Goal: Feedback & Contribution: Leave review/rating

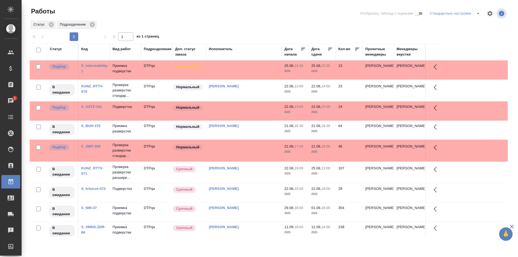
click at [246, 79] on td at bounding box center [244, 69] width 76 height 19
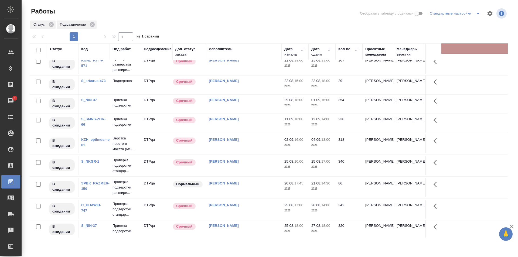
scroll to position [135, 0]
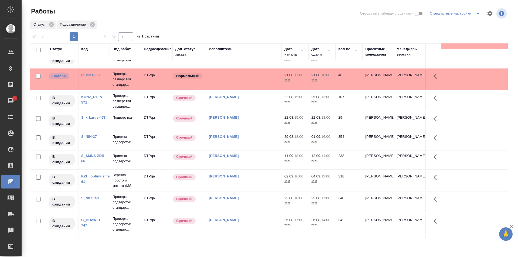
scroll to position [0, 0]
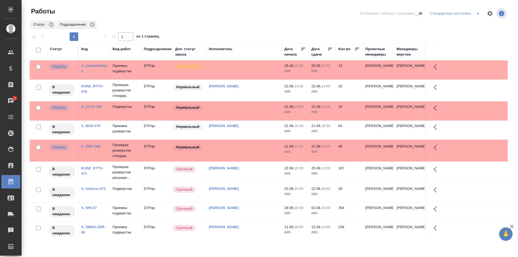
click at [242, 79] on td at bounding box center [244, 69] width 76 height 19
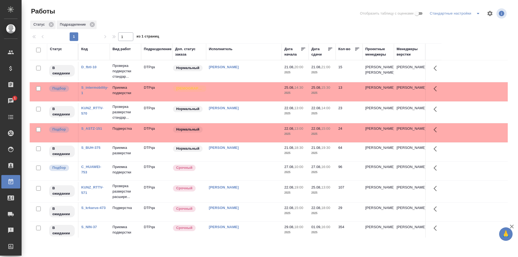
click at [242, 81] on td at bounding box center [244, 71] width 76 height 19
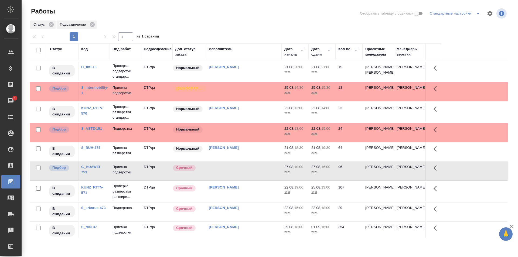
click at [242, 81] on td at bounding box center [244, 71] width 76 height 19
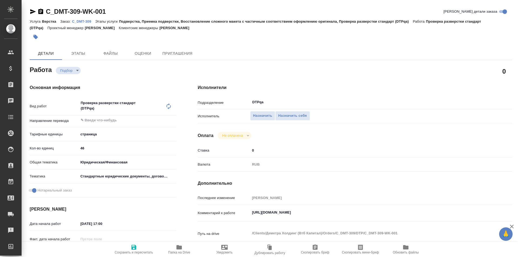
type textarea "x"
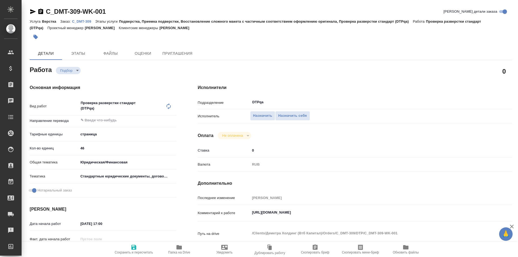
type textarea "x"
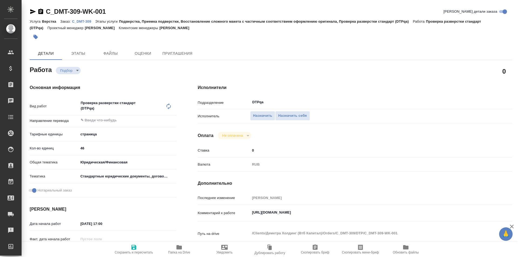
type textarea "x"
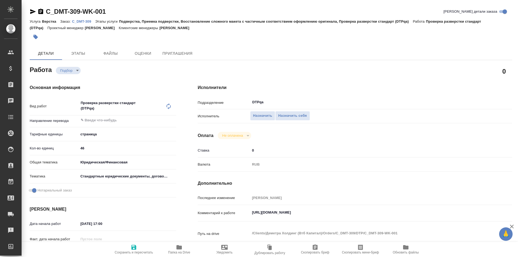
type textarea "x"
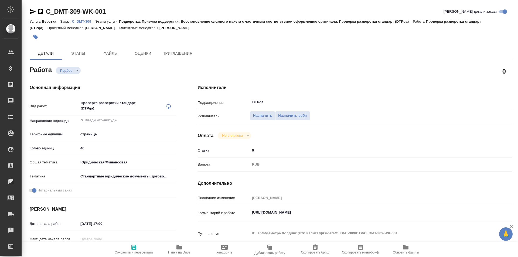
type textarea "x"
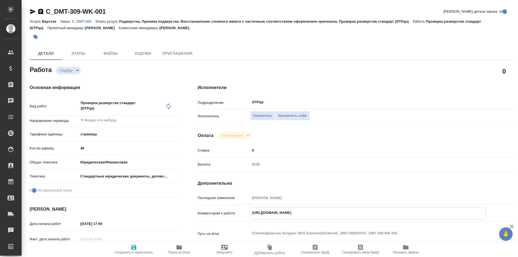
type textarea "x"
drag, startPoint x: 360, startPoint y: 213, endPoint x: 278, endPoint y: 195, distance: 83.9
click at [241, 214] on div "Комментарий к работе https://tera.awatera.com/Work/68a41f1a16a39298b7de0f5a/ x" at bounding box center [355, 213] width 314 height 12
type textarea "x"
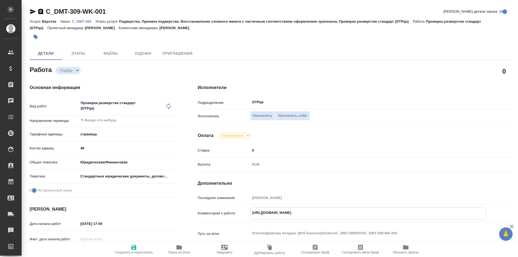
type textarea "x"
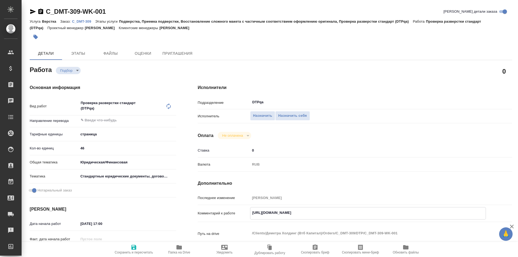
type textarea "x"
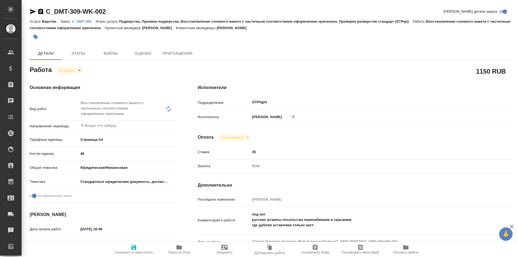
type textarea "x"
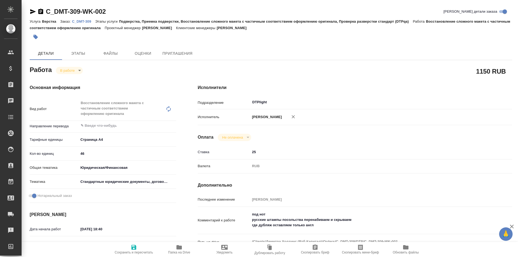
type textarea "x"
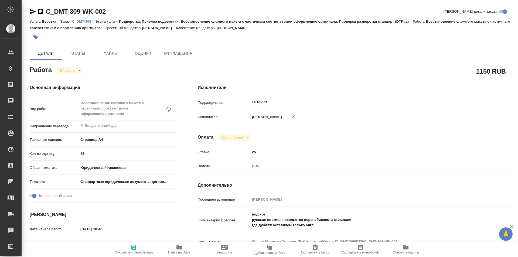
type textarea "x"
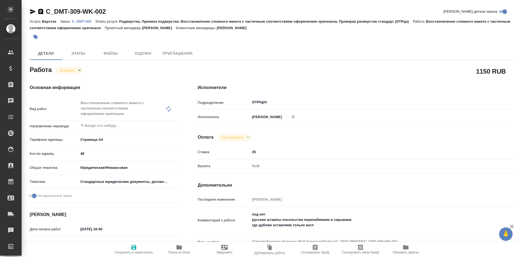
type textarea "x"
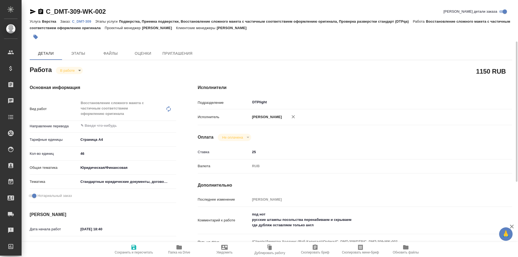
scroll to position [54, 0]
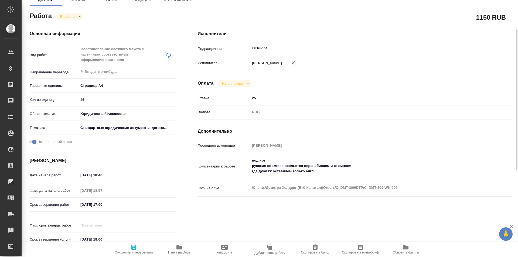
type textarea "x"
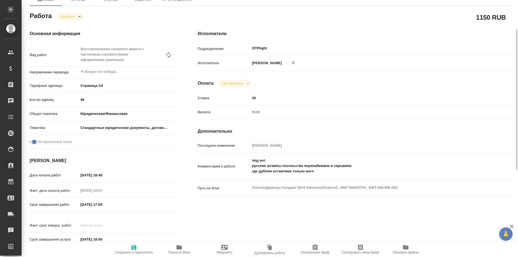
click at [182, 249] on icon "button" at bounding box center [179, 247] width 6 height 6
type textarea "x"
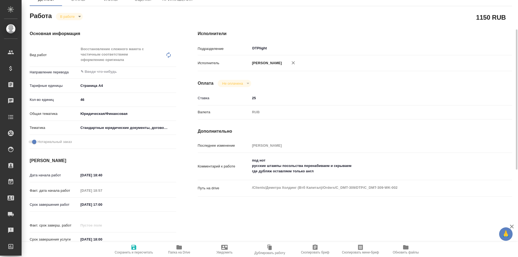
type textarea "x"
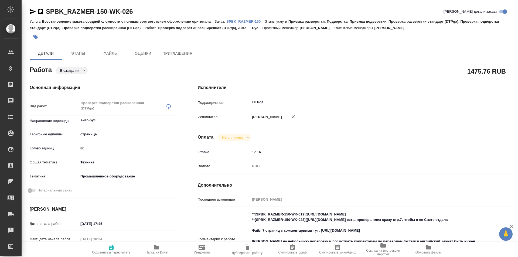
type textarea "x"
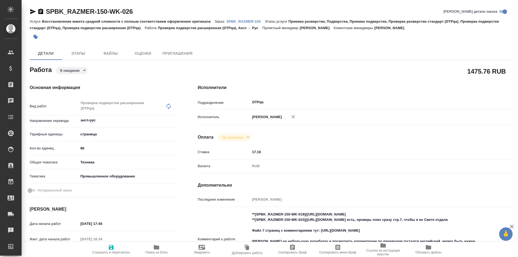
type textarea "x"
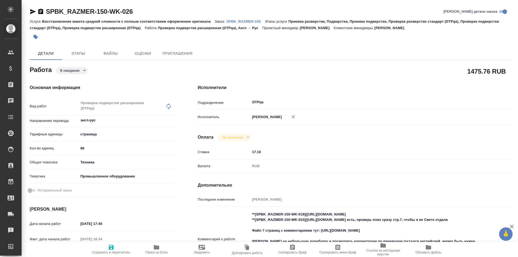
type textarea "x"
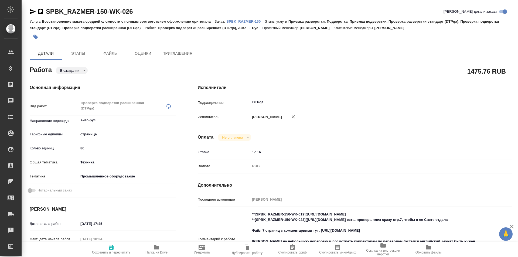
type textarea "x"
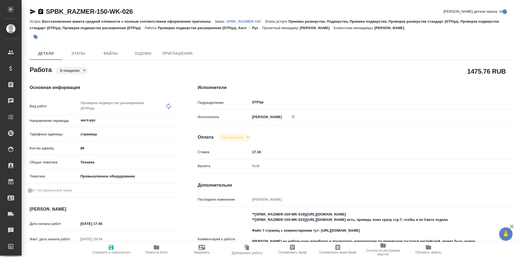
type textarea "x"
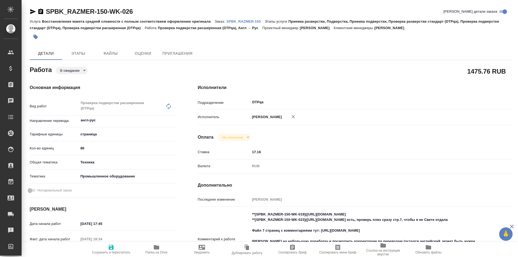
type textarea "x"
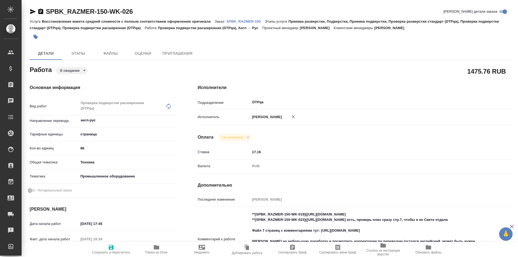
type textarea "x"
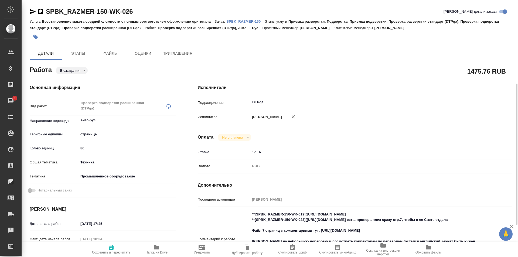
scroll to position [54, 0]
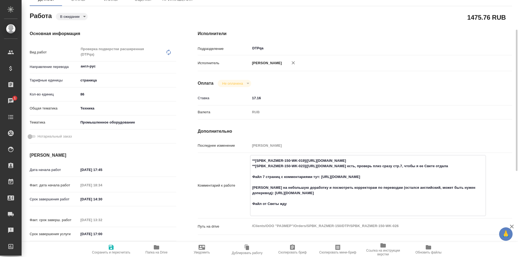
drag, startPoint x: 407, startPoint y: 160, endPoint x: 308, endPoint y: 161, distance: 99.0
click at [308, 161] on textarea "**[SPBK_RAZMER-150-WK-019]([URL][DOMAIN_NAME] **[SPBK_RAZMER-150-WK-023]([URL][…" at bounding box center [367, 185] width 235 height 58
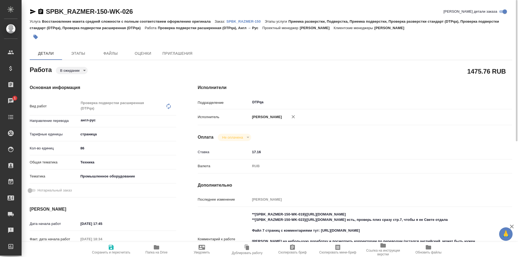
type textarea "x"
click at [79, 71] on body "🙏 .cls-1 fill:#fff; AWATERA Ismagilova Diana Клиенты Спецификации Заказы 1 Чаты…" at bounding box center [259, 128] width 518 height 257
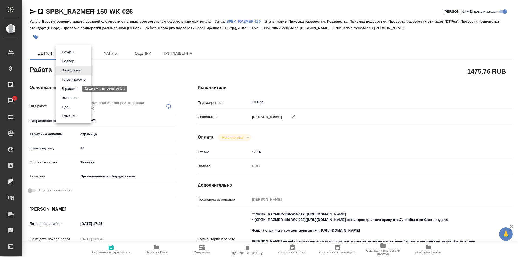
click at [71, 89] on button "В работе" at bounding box center [69, 89] width 18 height 6
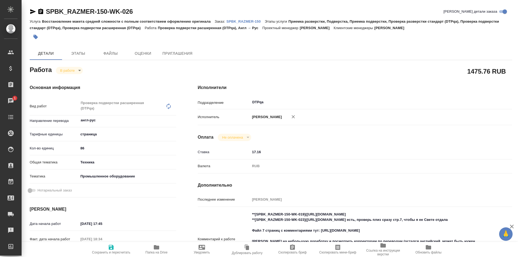
type textarea "x"
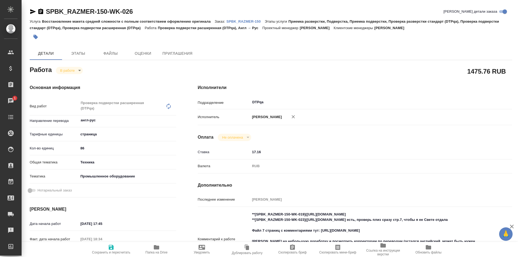
type textarea "x"
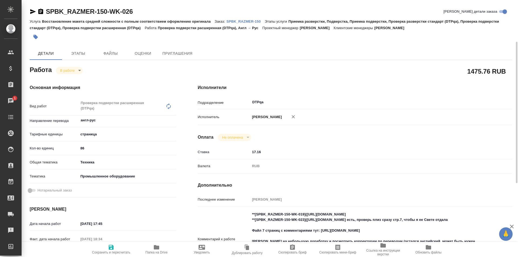
scroll to position [54, 0]
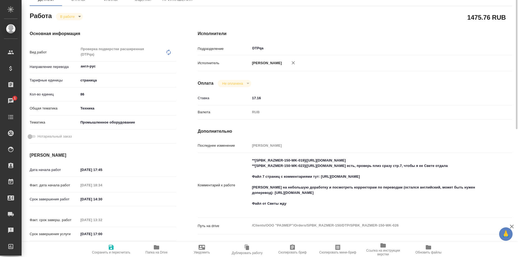
type textarea "x"
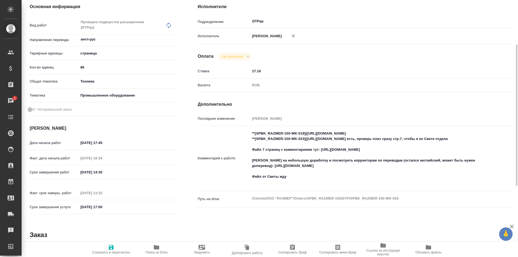
scroll to position [0, 0]
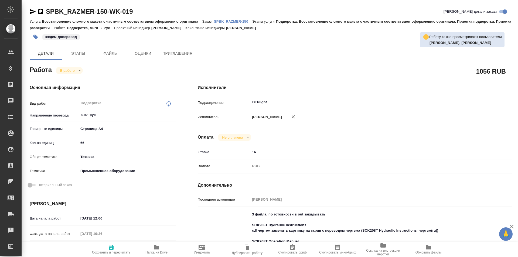
type textarea "x"
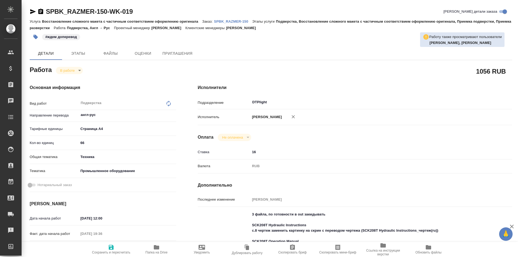
type textarea "x"
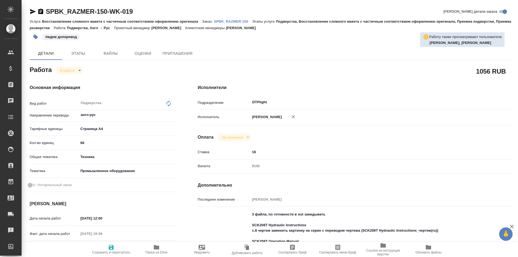
type textarea "x"
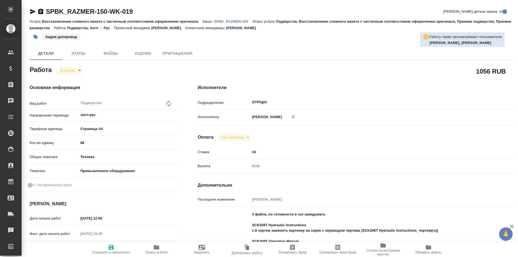
type textarea "x"
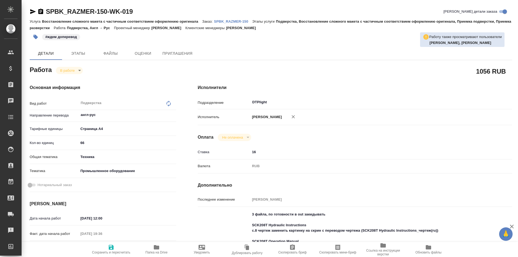
type textarea "x"
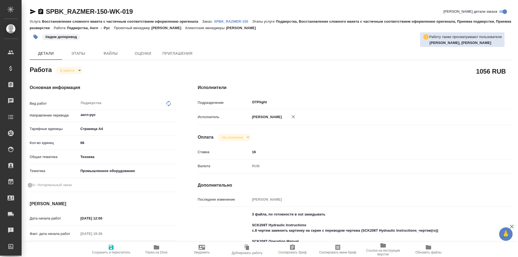
type textarea "x"
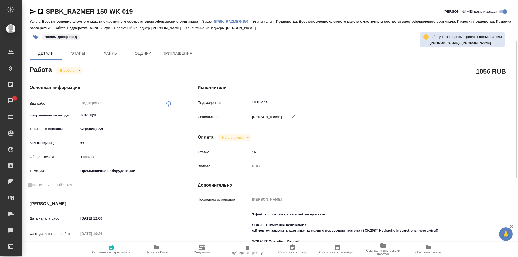
scroll to position [54, 0]
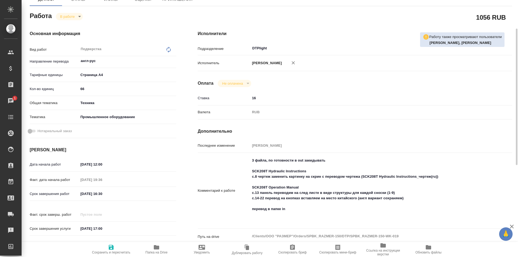
click at [159, 249] on icon "button" at bounding box center [156, 247] width 5 height 4
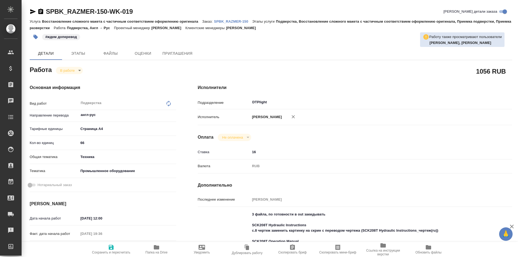
type textarea "x"
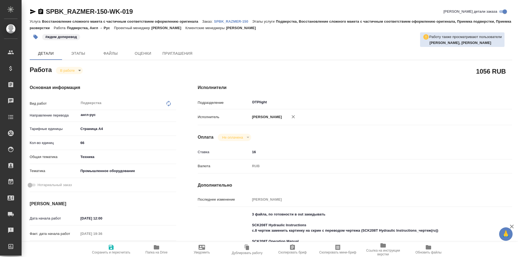
type textarea "x"
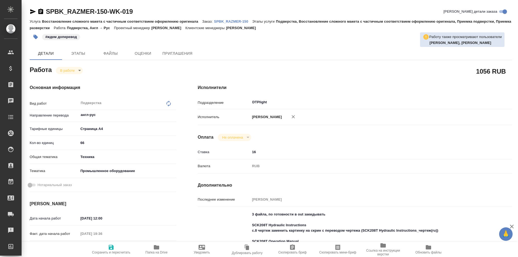
type textarea "x"
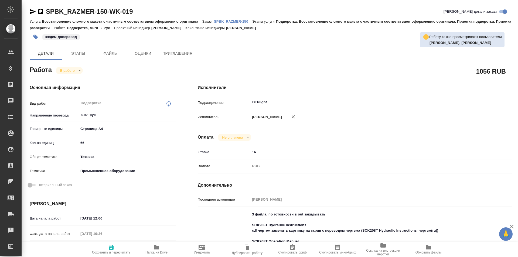
type textarea "x"
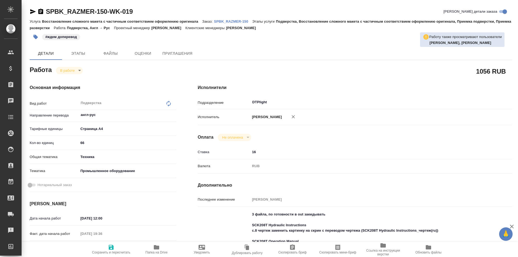
type textarea "x"
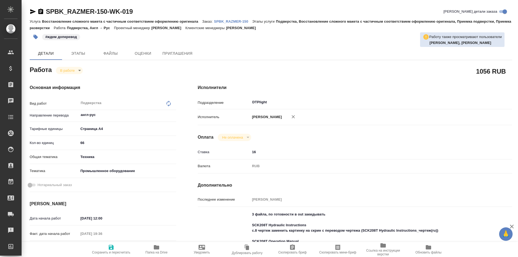
type textarea "x"
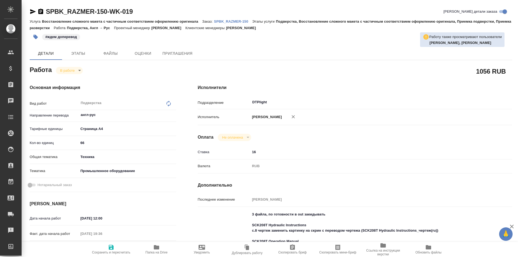
type textarea "x"
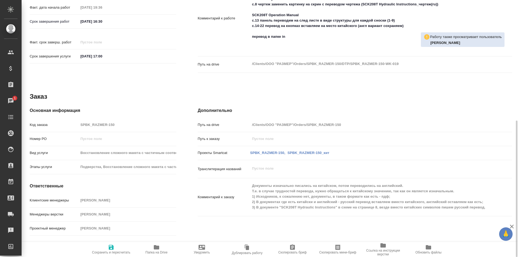
scroll to position [145, 0]
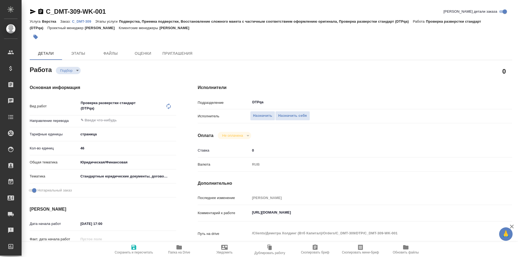
type textarea "x"
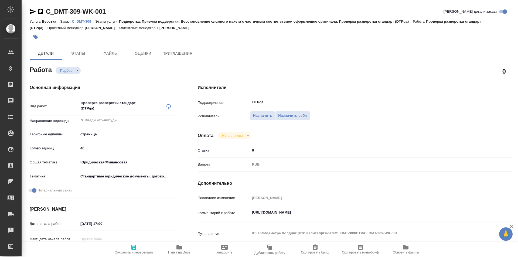
type textarea "x"
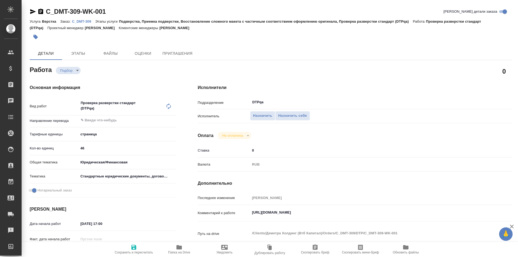
type textarea "x"
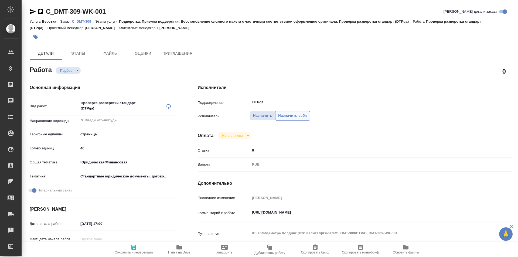
click at [295, 116] on span "Назначить себя" at bounding box center [292, 116] width 29 height 6
type textarea "x"
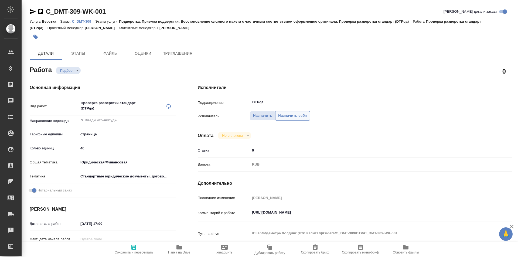
type textarea "x"
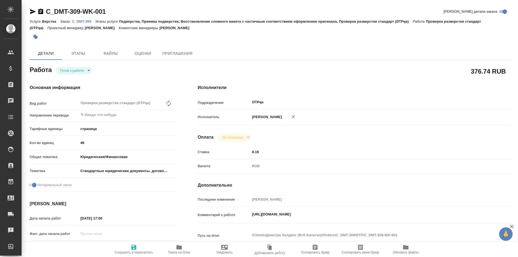
type textarea "x"
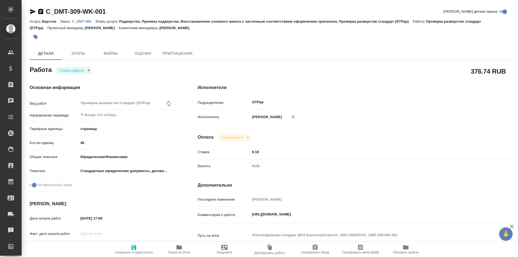
type textarea "x"
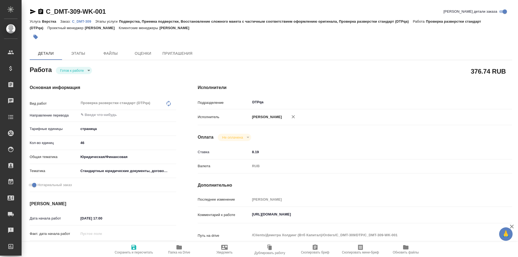
type textarea "x"
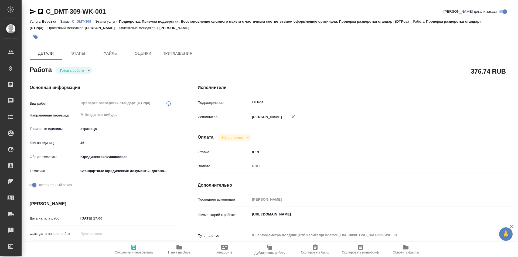
type textarea "x"
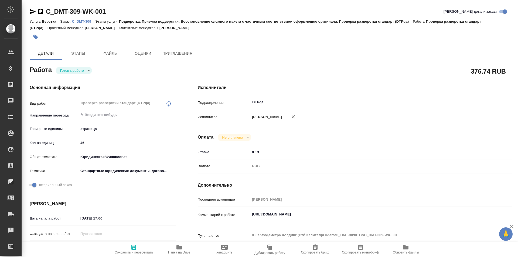
click at [131, 249] on icon "button" at bounding box center [134, 247] width 6 height 6
type textarea "x"
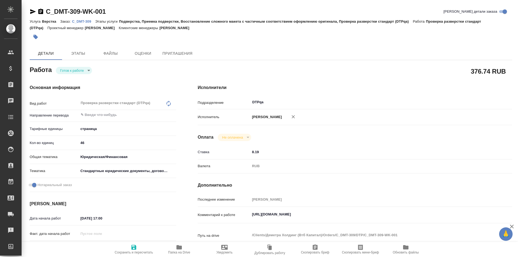
type textarea "x"
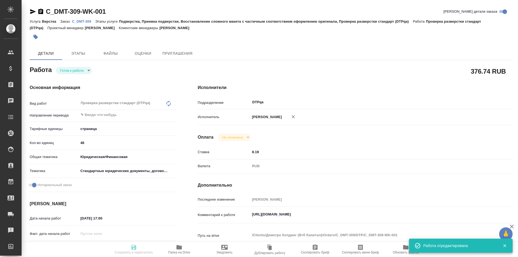
type textarea "x"
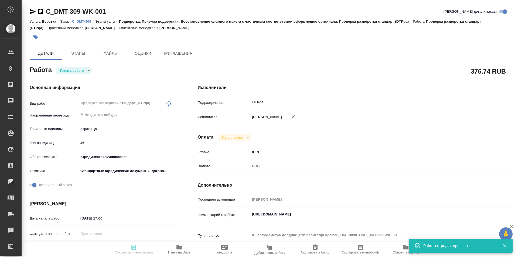
type input "readyForWork"
type textarea "Проверка разверстки стандарт (DTPqa)"
type textarea "x"
type input "5a8b1489cc6b4906c91bfdb2"
type input "46"
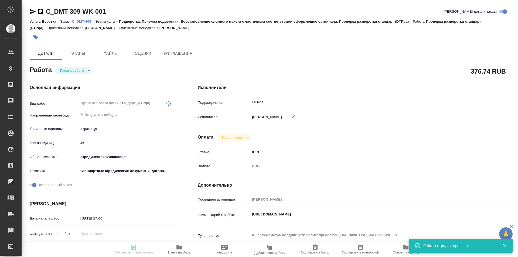
type input "yr-fn"
type input "5f647205b73bc97568ca66bf"
checkbox input "true"
type input "[DATE] 17:00"
type input "[DATE] 18:00"
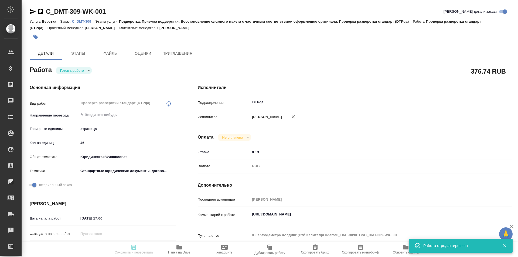
type input "[DATE] 18:00"
type input "DTPqa"
type input "notPayed"
type input "8.19"
type input "RUB"
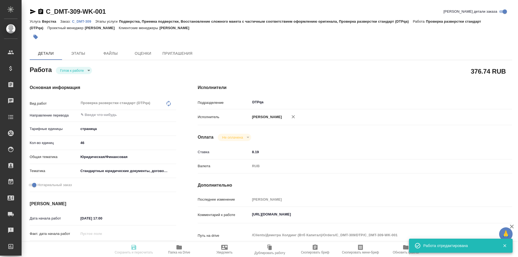
type input "[PERSON_NAME]"
type textarea "[URL][DOMAIN_NAME]"
type textarea "x"
type textarea "/Clients/Деметра Холдинг (Втб Капитал)/Orders/C_DMT-309/DTP/C_DMT-309-WK-001"
type textarea "x"
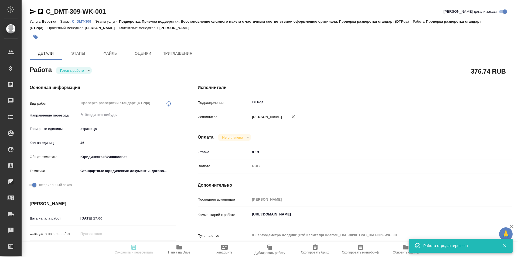
type input "C_DMT-309"
type input "Верстка"
type input "Подверстка, Приемка подверстки, Восстановление сложного макета с частичным соот…"
type input "Димитриева Юлия"
type input "Заборова Александра"
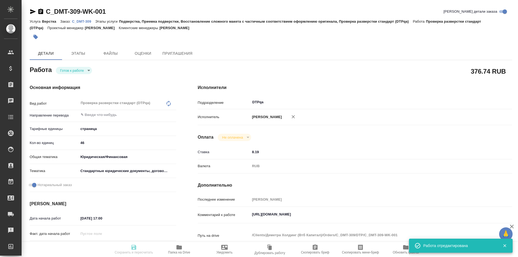
type input "/Clients/[PERSON_NAME] (Втб Капитал)/Orders/C_DMT-309"
type textarea "Понтус Венчурес ФЗЕ, Санат Нареш Пармар, «Флоу Оушен Груп Инк. Лимитед»"
type textarea "x"
type textarea "Большая просьба от клиента сдавать частями. может разбить на 2-3 сдачи. русские…"
type textarea "x"
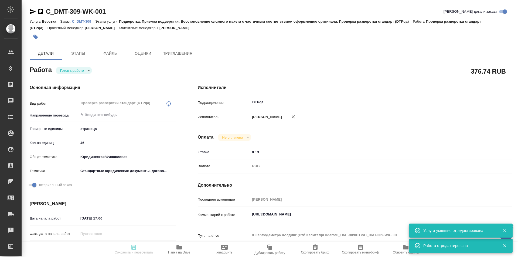
type textarea "x"
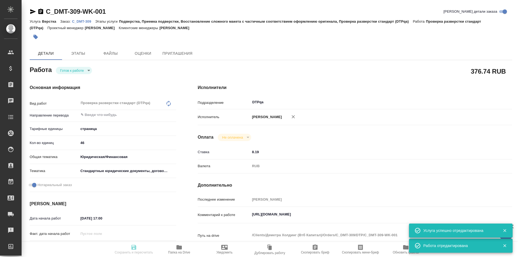
type textarea "x"
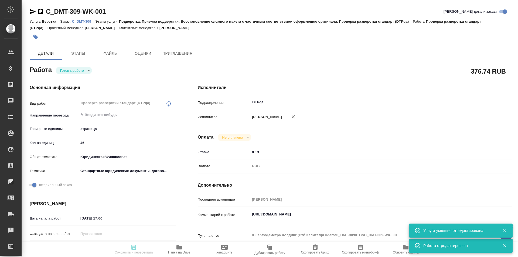
type textarea "x"
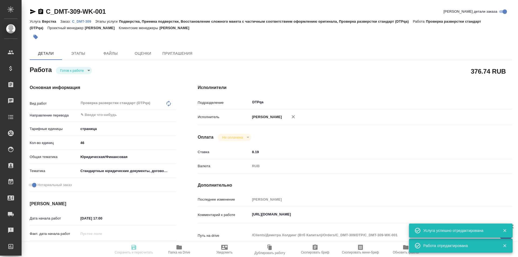
type textarea "x"
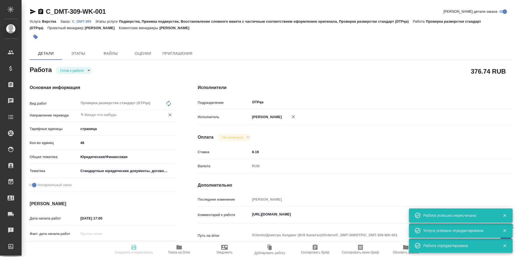
type input "readyForWork"
type textarea "Проверка разверстки стандарт (DTPqa)"
type textarea "x"
type input "5a8b1489cc6b4906c91bfdb2"
type input "46"
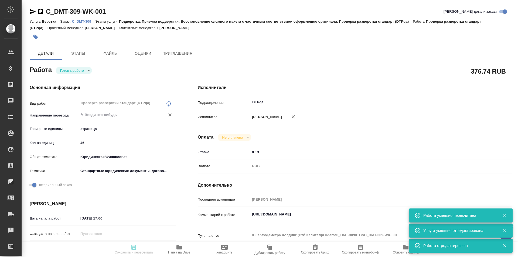
type input "yr-fn"
type input "5f647205b73bc97568ca66bf"
checkbox input "true"
type input "[DATE] 17:00"
type input "21.08.2025 18:00"
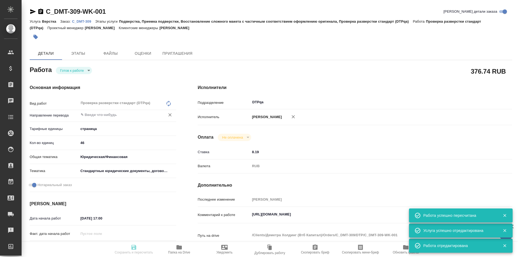
type input "[DATE] 18:00"
type input "DTPqa"
type input "notPayed"
type input "8.19"
type input "RUB"
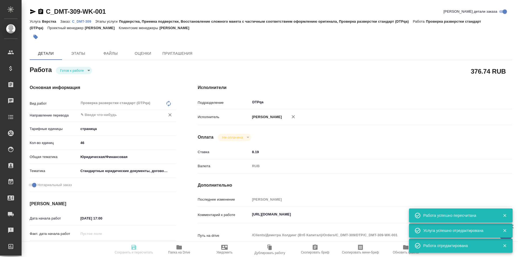
type input "Исмагилова Диана"
type textarea "https://tera.awatera.com/Work/68a41f1a16a39298b7de0f5a/"
type textarea "x"
type textarea "/Clients/Деметра Холдинг (Втб Капитал)/Orders/C_DMT-309/DTP/C_DMT-309-WK-001"
type textarea "x"
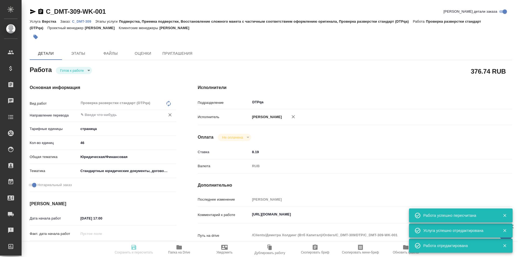
type input "C_DMT-309"
type input "Верстка"
type input "Подверстка, Приемка подверстки, Восстановление сложного макета с частичным соот…"
type input "[PERSON_NAME]"
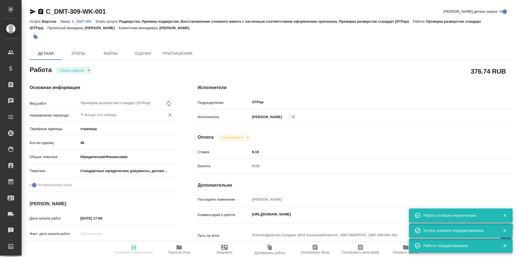
type input "/Clients/[PERSON_NAME] (Втб Капитал)/Orders/C_DMT-309"
type textarea "Понтус Венчурес ФЗЕ, Санат Нареш Пармар, «Флоу Оушен Груп Инк. Лимитед»"
type textarea "x"
type textarea "Большая просьба от клиента сдавать частями. может разбить на 2-3 сдачи. русские…"
type textarea "x"
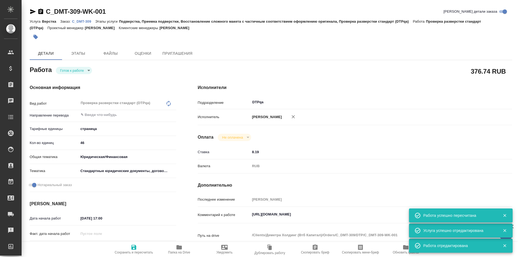
type textarea "x"
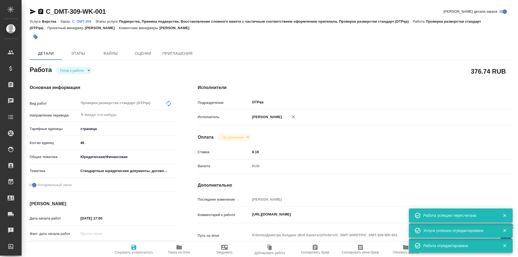
type textarea "x"
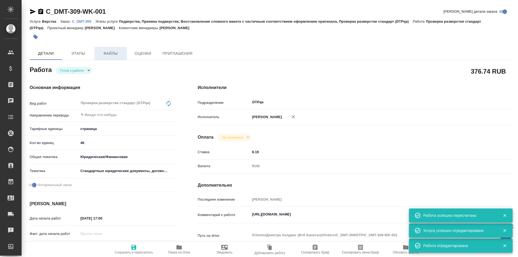
type textarea "x"
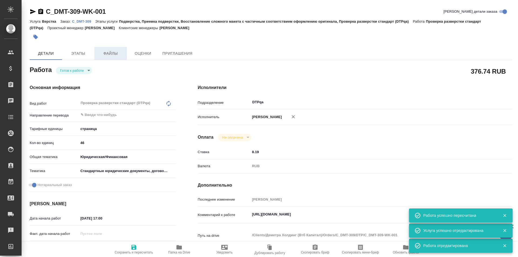
type textarea "x"
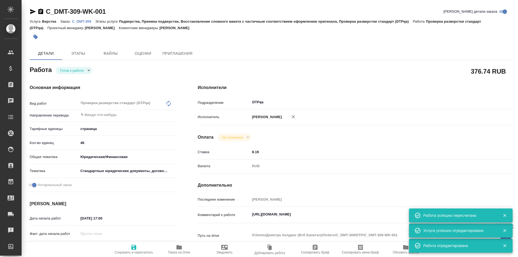
type textarea "x"
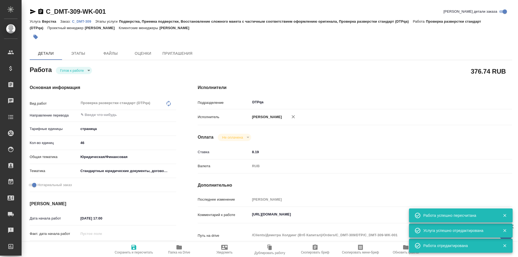
type textarea "x"
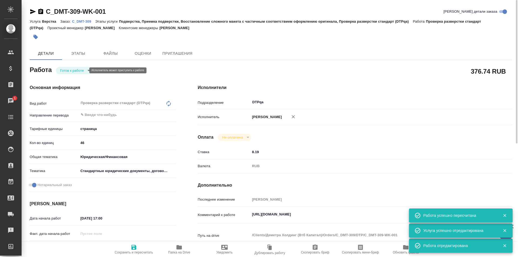
click at [76, 72] on body "🙏 .cls-1 fill:#fff; AWATERA Ismagilova [PERSON_NAME] Спецификации Заказы 1 Чаты…" at bounding box center [259, 128] width 518 height 257
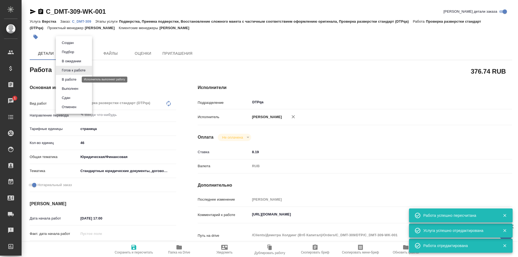
click at [72, 79] on button "В работе" at bounding box center [69, 80] width 18 height 6
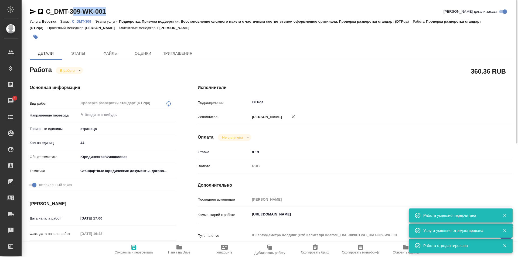
type textarea "x"
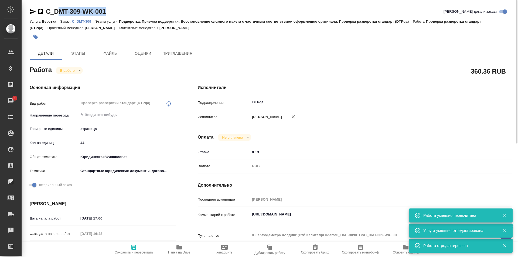
type textarea "x"
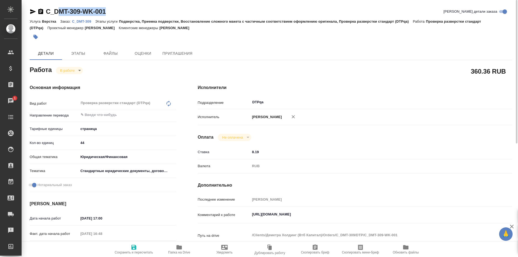
type textarea "x"
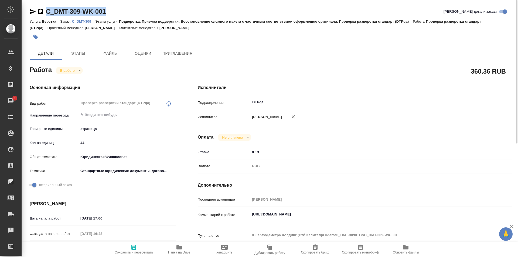
drag, startPoint x: 109, startPoint y: 12, endPoint x: 42, endPoint y: 14, distance: 67.7
click at [42, 14] on div "C_DMT-309-WK-001 Кратко детали заказа" at bounding box center [271, 11] width 482 height 9
type textarea "x"
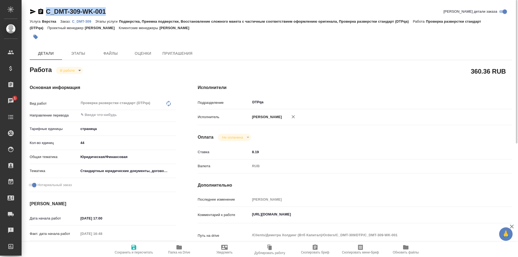
type textarea "x"
drag, startPoint x: 365, startPoint y: 215, endPoint x: 231, endPoint y: 206, distance: 134.8
click at [228, 215] on div "Комментарий к работе https://tera.awatera.com/Work/68a41f1a16a39298b7de0f5a/ x" at bounding box center [355, 215] width 314 height 12
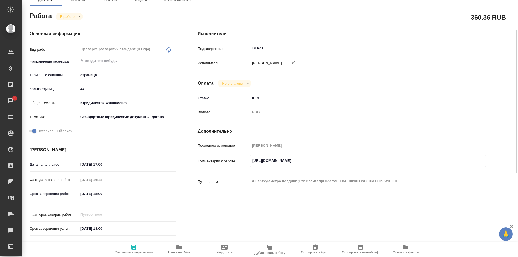
type textarea "x"
click at [182, 247] on icon "button" at bounding box center [178, 247] width 5 height 4
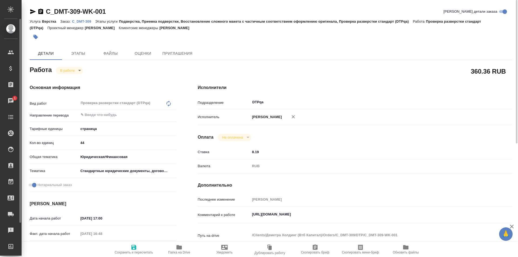
type textarea "x"
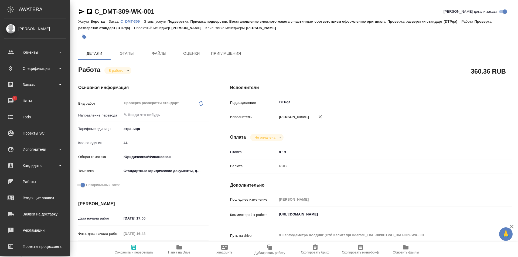
type textarea "x"
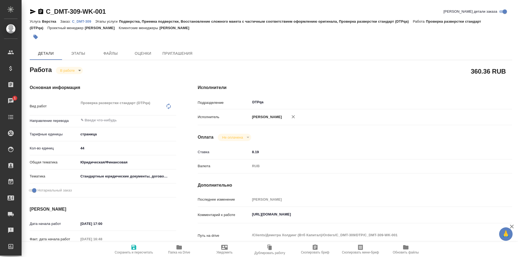
click at [31, 10] on icon "button" at bounding box center [33, 11] width 6 height 5
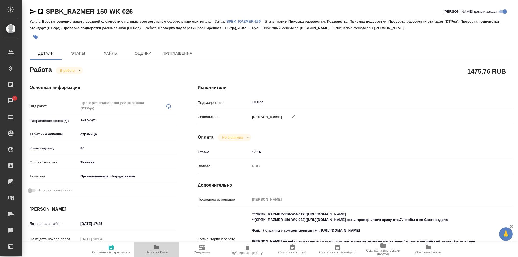
click at [155, 246] on icon "button" at bounding box center [156, 247] width 5 height 4
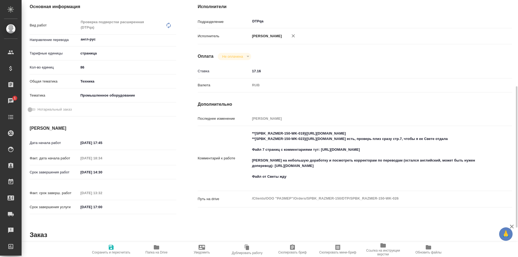
scroll to position [108, 0]
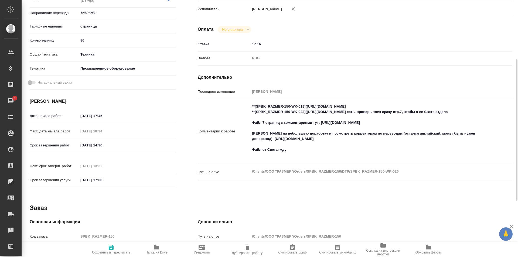
click at [303, 156] on textarea "**[SPBK_RAZMER-150-WK-019](https://tera.awatera.com/Work/68932d6067844423c11aaf…" at bounding box center [368, 131] width 236 height 58
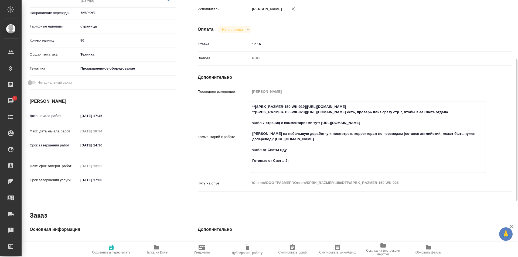
paste textarea "https://drive.awatera.com/f/10045244"
type textarea "**[SPBK_RAZMER-150-WK-019](https://tera.awatera.com/Work/68932d6067844423c11aaf…"
click at [111, 247] on icon "button" at bounding box center [111, 247] width 5 height 5
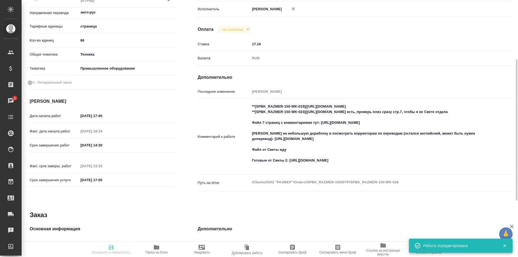
type input "inProgress"
type input "англ-рус"
type input "5a8b1489cc6b4906c91bfdb2"
type input "86"
type input "tech"
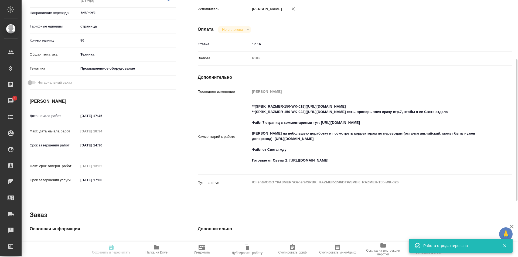
type input "5f647205b73bc97568ca66bc"
type input "20.08.2025 17:45"
type input "20.08.2025 18:34"
type input "21.08.2025 14:30"
type input "21.08.2025 13:32"
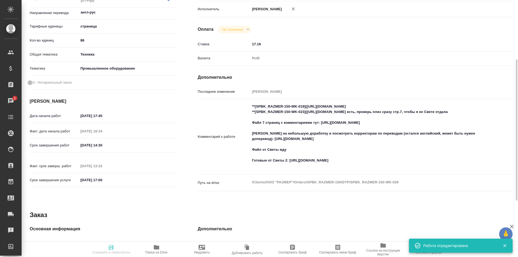
type input "[DATE] 17:00"
type input "DTPqa"
type input "notPayed"
type input "17.16"
type input "RUB"
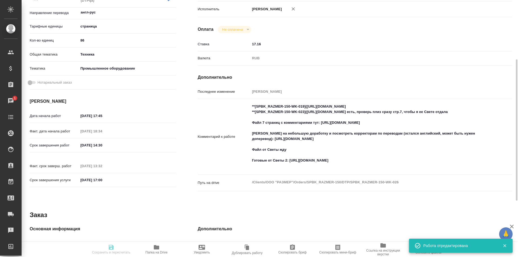
type input "Исмагилова Диана"
type input "SPBK_RAZMER-150"
type input "Восстановление макета средней сложности с полным соответствием оформлению ориги…"
type input "Приемка разверстки, Подверстка, Приемка подверстки, Проверка разверстки стандар…"
type input "Иванова Арина"
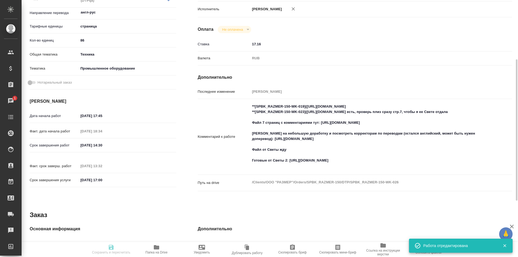
type input "Петрова Валерия"
type input "/Clients/ООО "РАЗМЕР"/Orders/SPBK_RAZMER-150"
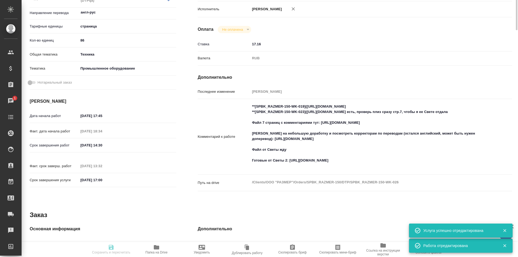
scroll to position [0, 0]
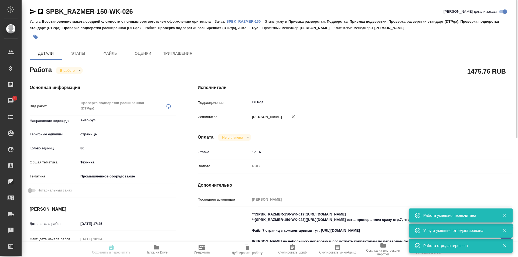
type input "inProgress"
type input "англ-рус"
type input "5a8b1489cc6b4906c91bfdb2"
type input "86"
type input "tech"
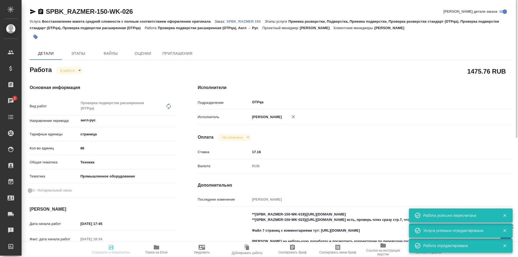
type input "5f647205b73bc97568ca66bc"
type input "20.08.2025 17:45"
type input "20.08.2025 18:34"
type input "21.08.2025 14:30"
type input "21.08.2025 13:32"
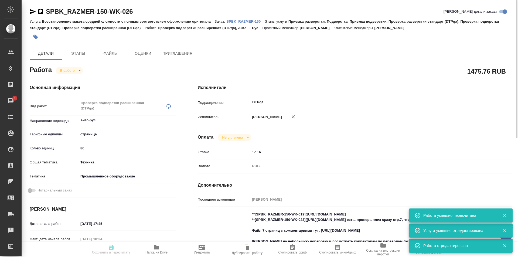
type input "[DATE] 17:00"
type input "DTPqa"
type input "notPayed"
type input "17.16"
type input "RUB"
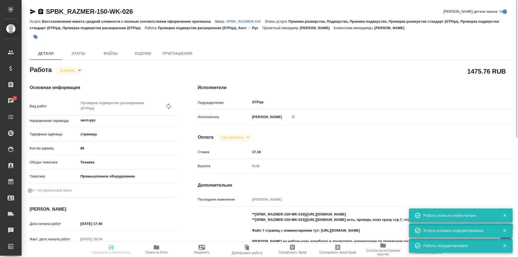
type input "Исмагилова Диана"
type input "SPBK_RAZMER-150"
type input "Восстановление макета средней сложности с полным соответствием оформлению ориги…"
type input "Приемка разверстки, Подверстка, Приемка подверстки, Проверка разверстки стандар…"
type input "Иванова Арина"
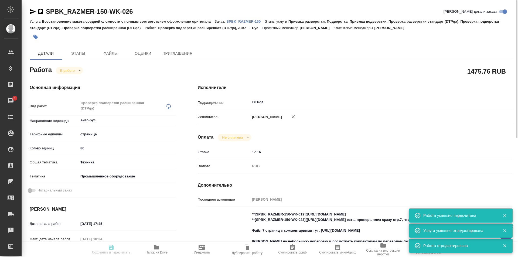
type input "[PERSON_NAME]"
type input "/Clients/ООО "РАЗМЕР"/Orders/SPBK_RAZMER-150"
click at [73, 68] on body "🙏 .cls-1 fill:#fff; AWATERA Ismagilova Diana Клиенты Спецификации Заказы 1 Чаты…" at bounding box center [259, 128] width 518 height 257
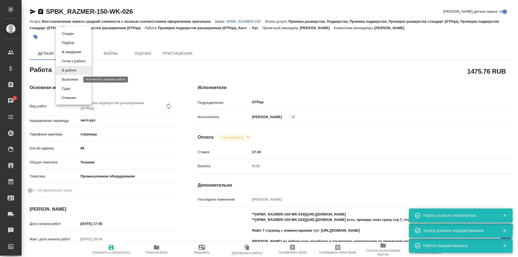
click at [71, 81] on button "Выполнен" at bounding box center [70, 80] width 20 height 6
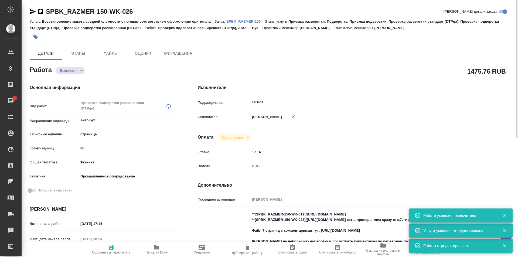
type textarea "x"
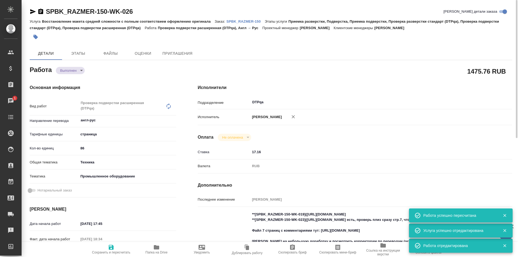
type textarea "x"
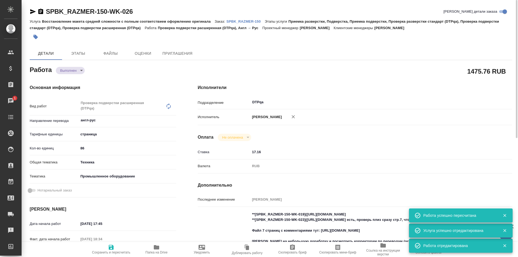
type textarea "x"
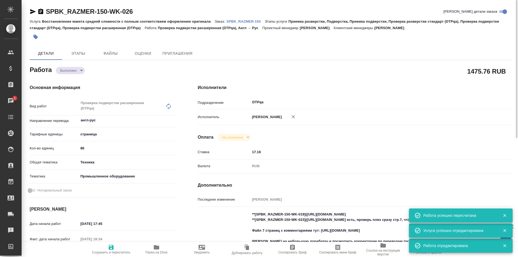
type textarea "x"
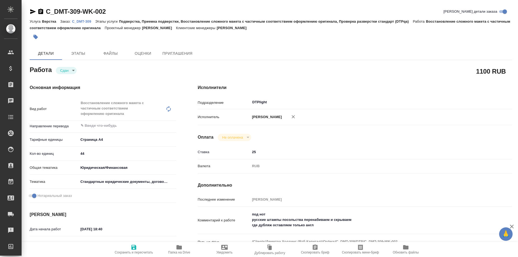
type textarea "x"
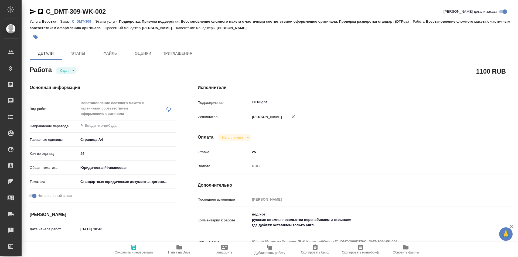
type textarea "x"
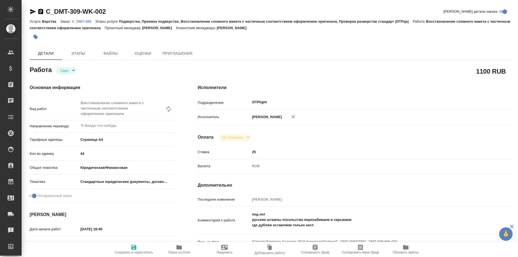
type textarea "x"
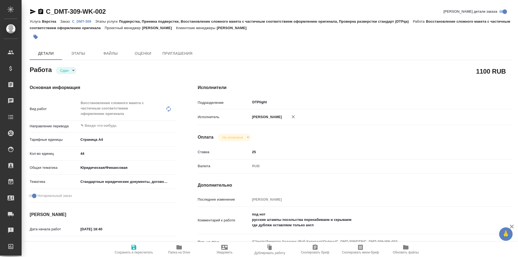
type textarea "x"
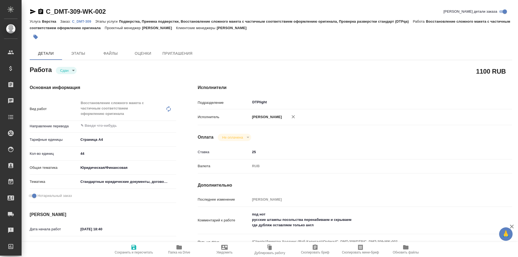
type textarea "x"
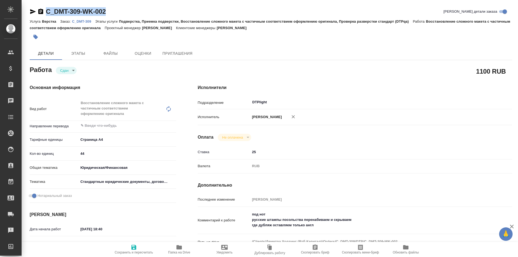
type textarea "x"
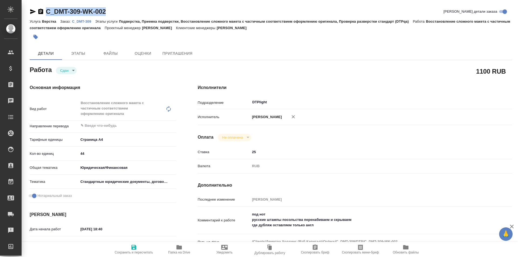
drag, startPoint x: 114, startPoint y: 11, endPoint x: 40, endPoint y: 11, distance: 73.3
click at [40, 11] on div "C_DMT-309-WK-002 [PERSON_NAME] детали заказа" at bounding box center [271, 11] width 482 height 9
copy link "C_DMT-309-WK-002"
type textarea "x"
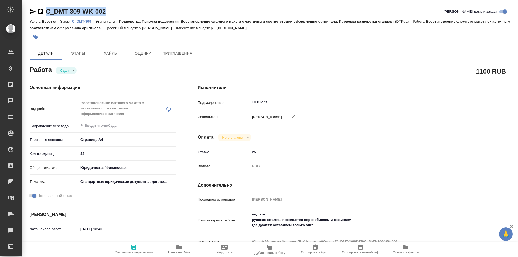
type textarea "x"
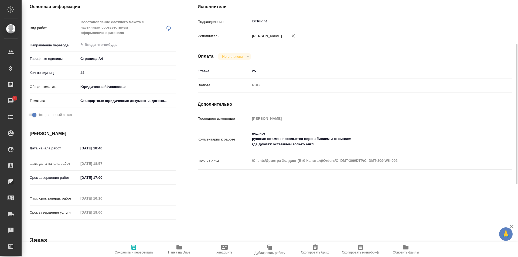
click at [184, 245] on span "Папка на Drive" at bounding box center [179, 249] width 39 height 10
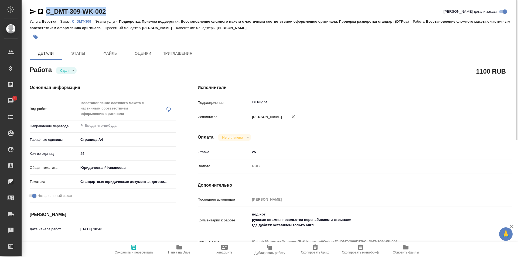
click at [32, 10] on icon "button" at bounding box center [33, 11] width 6 height 6
copy link "C_DMT-309-WK-002"
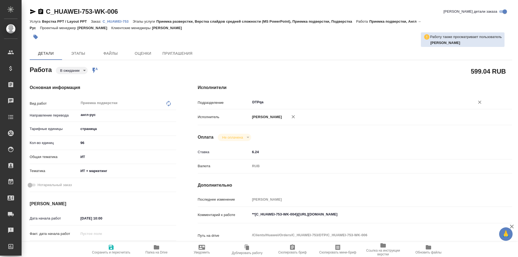
type textarea "x"
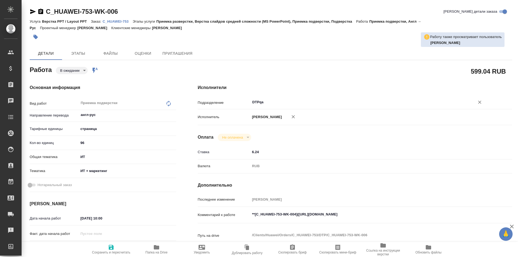
type textarea "x"
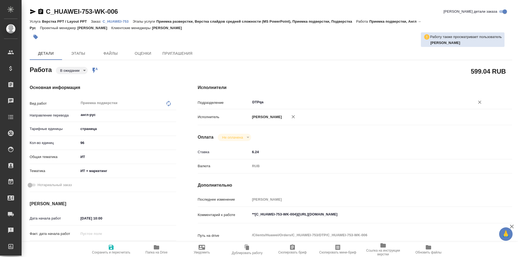
type textarea "x"
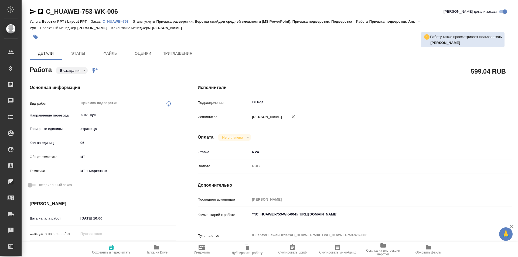
type textarea "x"
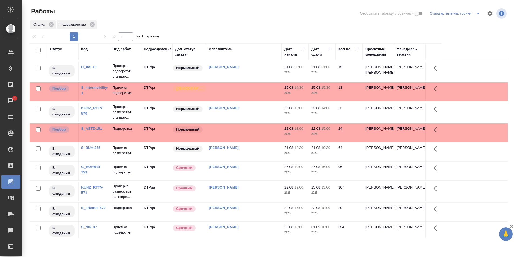
click at [367, 27] on div "Статус Подразделение" at bounding box center [269, 25] width 478 height 10
click at [58, 49] on div "Статус" at bounding box center [56, 48] width 12 height 5
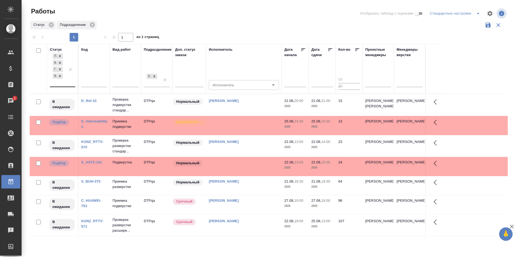
click at [57, 83] on div "Подбор В ожидании Готов к работе Выполнен" at bounding box center [58, 69] width 16 height 34
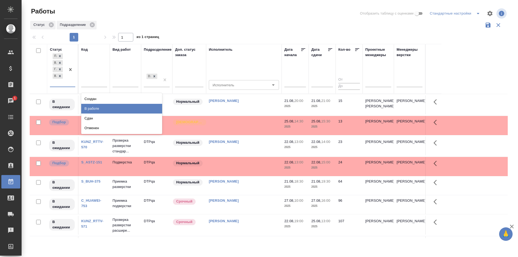
drag, startPoint x: 94, startPoint y: 108, endPoint x: 494, endPoint y: 100, distance: 400.0
click at [94, 108] on div "В работе" at bounding box center [121, 109] width 81 height 10
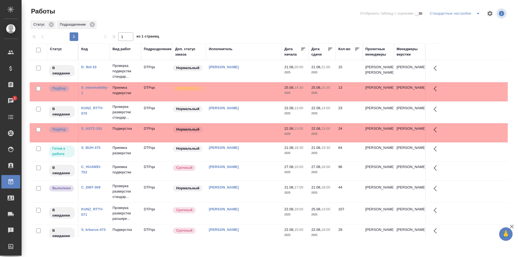
click at [254, 81] on td "[PERSON_NAME]" at bounding box center [244, 71] width 76 height 19
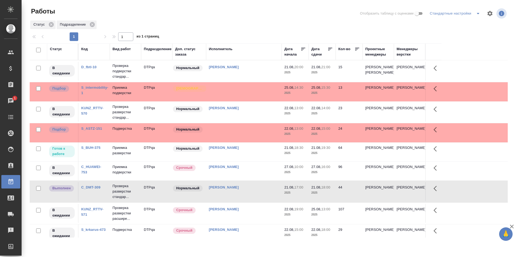
click at [260, 70] on div "[PERSON_NAME]" at bounding box center [244, 66] width 70 height 5
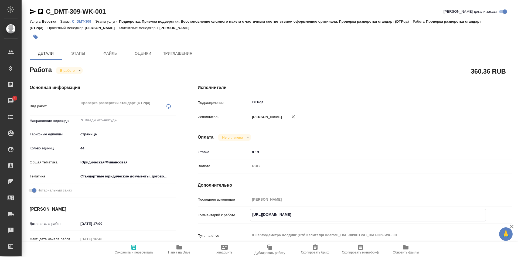
click at [359, 212] on textarea "[URL][DOMAIN_NAME]" at bounding box center [367, 214] width 235 height 9
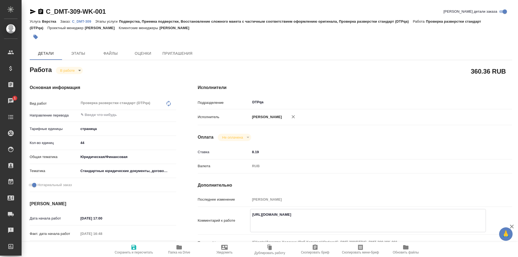
paste textarea "[URL][DOMAIN_NAME]"
type textarea "https://tera.awatera.com/Work/68a41f1a16a39298b7de0f5a/ https://drive.awatera.c…"
click at [136, 251] on span "Сохранить и пересчитать" at bounding box center [134, 253] width 38 height 4
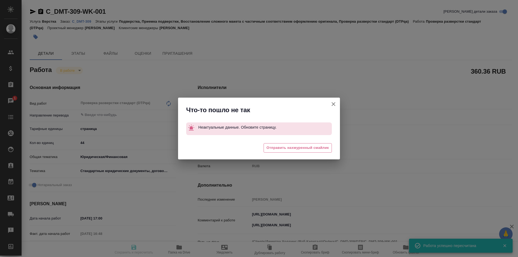
type input "inProgress"
type input "5a8b1489cc6b4906c91bfdb2"
type input "44"
type input "yr-fn"
type input "5f647205b73bc97568ca66bf"
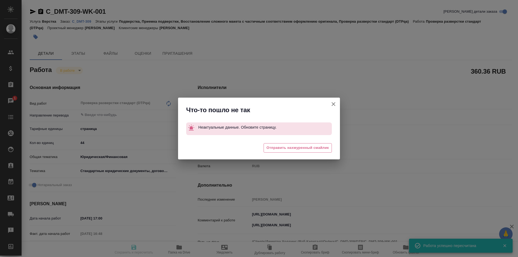
checkbox input "true"
type input "21.08.2025 17:00"
type input "21.08.2025 16:48"
type input "21.08.2025 18:00"
type input "28.08.2025 18:00"
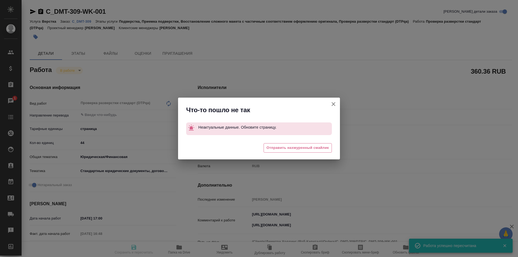
type input "DTPqa"
type input "notPayed"
type input "8.19"
type input "RUB"
type input "[PERSON_NAME]"
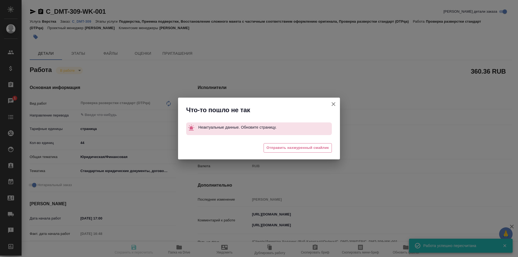
type input "C_DMT-309"
type input "Верстка"
type input "Подверстка, Приемка подверстки, Восстановление сложного макета с частичным соот…"
type input "[PERSON_NAME]"
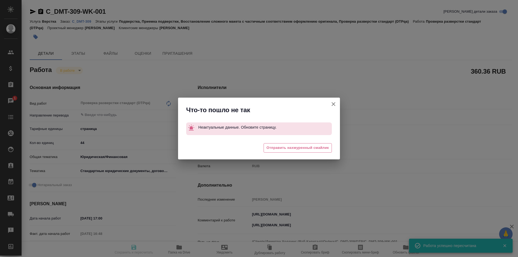
type input "/Clients/[PERSON_NAME] (Втб Капитал)/Orders/C_DMT-309"
click at [337, 102] on button "[PERSON_NAME] детали заказа" at bounding box center [333, 104] width 13 height 13
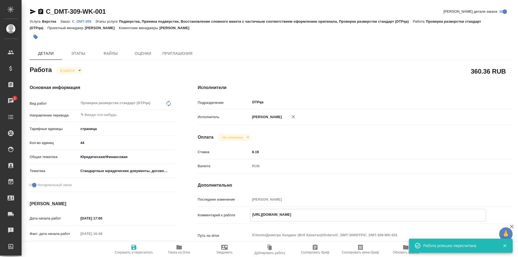
click at [358, 215] on textarea "https://tera.awatera.com/Work/68a41f1a16a39298b7de0f5a/" at bounding box center [367, 214] width 235 height 9
paste textarea "https://drive.awatera.com/f/10141011"
type textarea "[URL][DOMAIN_NAME] [URL][DOMAIN_NAME]"
click at [139, 249] on span "Сохранить и пересчитать" at bounding box center [133, 249] width 39 height 10
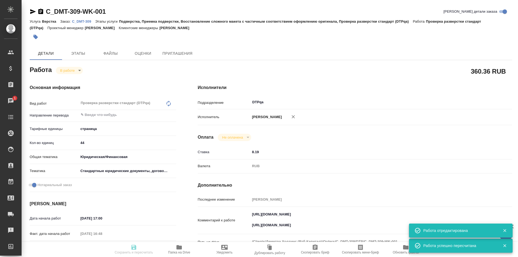
type input "inProgress"
type input "5a8b1489cc6b4906c91bfdb2"
type input "44"
type input "yr-fn"
type input "5f647205b73bc97568ca66bf"
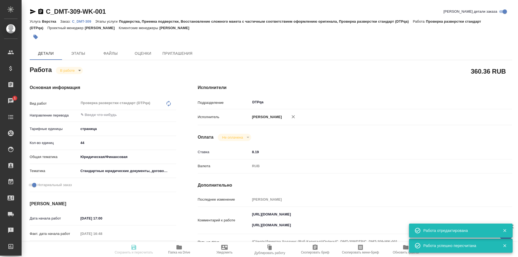
checkbox input "true"
type input "21.08.2025 17:00"
type input "21.08.2025 16:48"
type input "21.08.2025 18:00"
type input "28.08.2025 18:00"
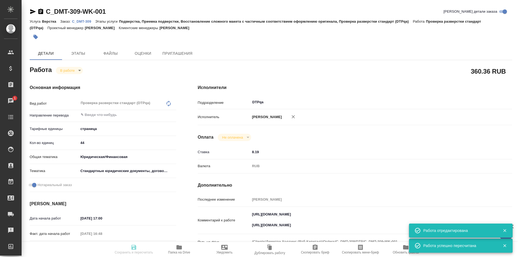
type input "DTPqa"
type input "notPayed"
type input "8.19"
type input "RUB"
type input "Исмагилова Диана"
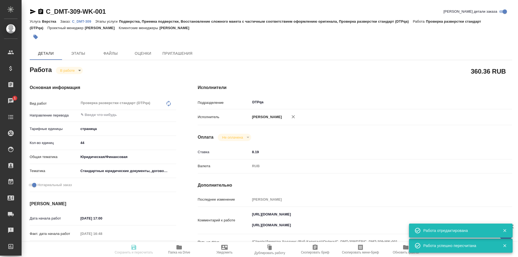
type input "C_DMT-309"
type input "Верстка"
type input "Подверстка, Приемка подверстки, Восстановление сложного макета с частичным соот…"
type input "Димитриева Юлия"
type input "[PERSON_NAME]"
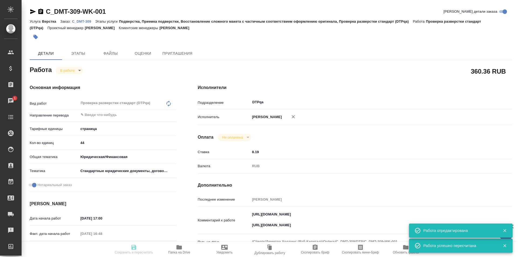
type input "/Clients/Деметра Холдинг (Втб Капитал)/Orders/C_DMT-309"
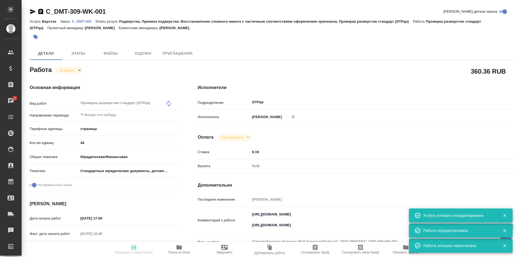
click at [76, 70] on body "🙏 .cls-1 fill:#fff; AWATERA Ismagilova Diana Клиенты Спецификации Заказы 1 Чаты…" at bounding box center [259, 128] width 518 height 257
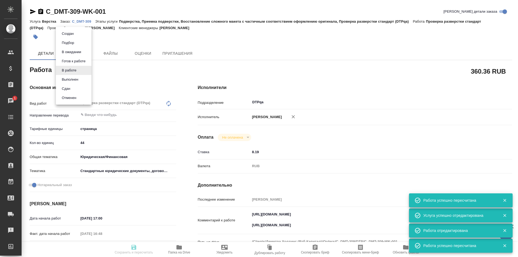
type input "inProgress"
type input "5a8b1489cc6b4906c91bfdb2"
type input "44"
type input "yr-fn"
type input "5f647205b73bc97568ca66bf"
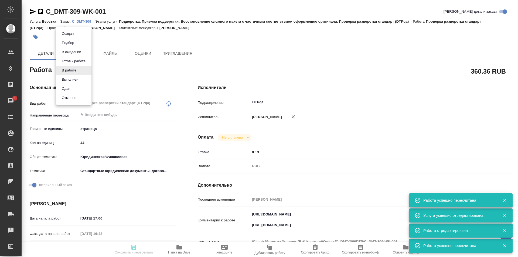
checkbox input "true"
type input "21.08.2025 17:00"
type input "21.08.2025 16:48"
type input "21.08.2025 18:00"
type input "28.08.2025 18:00"
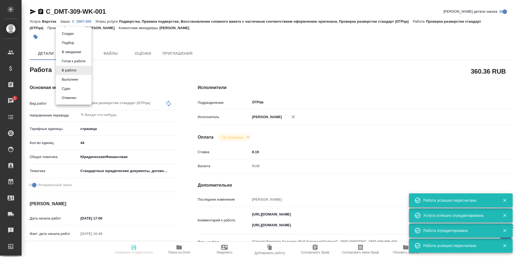
type input "DTPqa"
type input "notPayed"
type input "8.19"
type input "RUB"
type input "Исмагилова Диана"
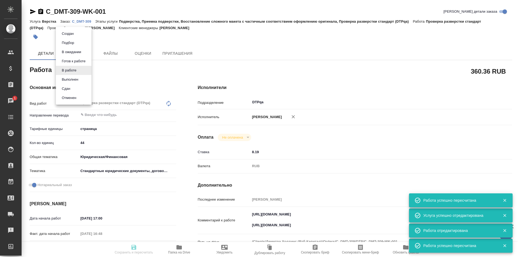
type input "C_DMT-309"
type input "Верстка"
type input "Подверстка, Приемка подверстки, Восстановление сложного макета с частичным соот…"
type input "Димитриева Юлия"
type input "[PERSON_NAME]"
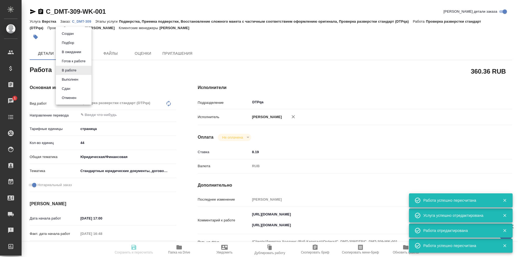
type input "/Clients/Деметра Холдинг (Втб Капитал)/Orders/C_DMT-309"
click at [71, 81] on button "Выполнен" at bounding box center [70, 80] width 20 height 6
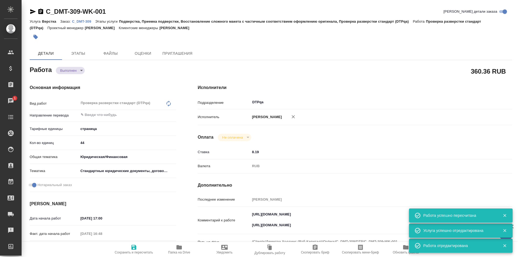
type textarea "x"
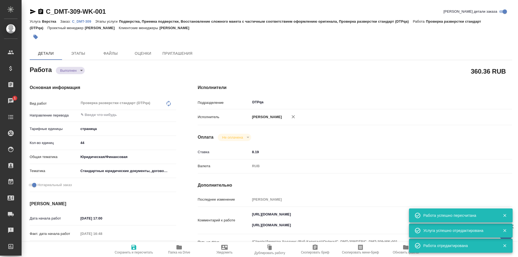
type textarea "x"
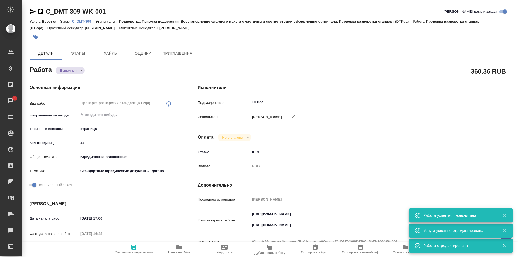
type textarea "x"
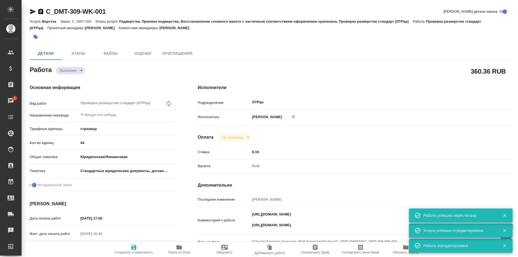
type textarea "x"
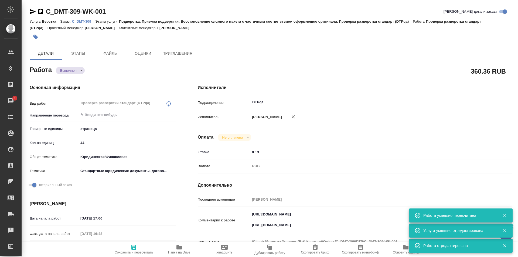
type textarea "x"
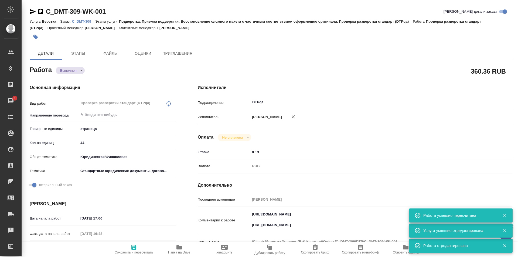
click at [83, 20] on p "C_DMT-309" at bounding box center [83, 21] width 23 height 4
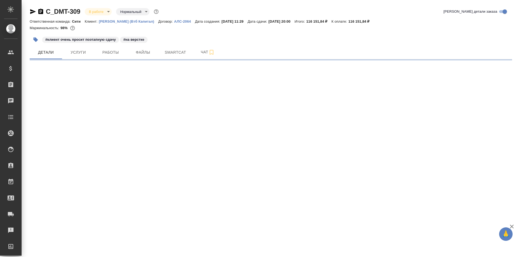
select select "RU"
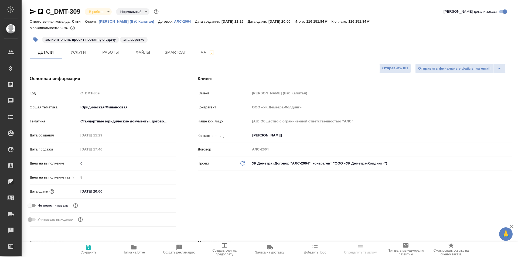
type textarea "x"
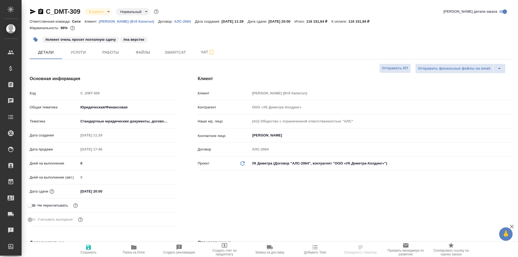
type textarea "x"
type input "[PERSON_NAME]"
click at [108, 53] on span "Работы" at bounding box center [111, 52] width 26 height 7
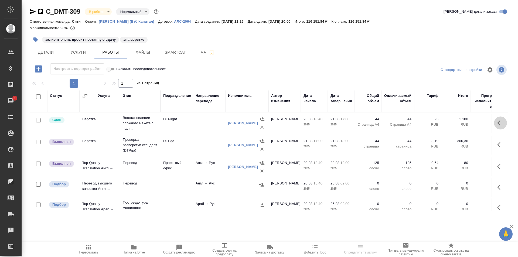
click at [497, 122] on icon "button" at bounding box center [500, 123] width 6 height 6
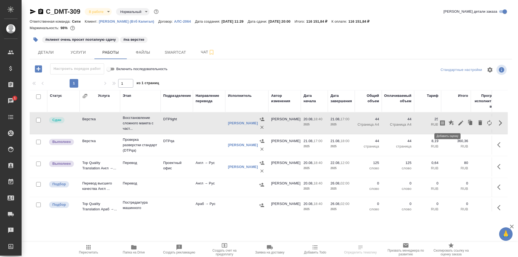
click at [448, 123] on icon "button" at bounding box center [451, 123] width 6 height 6
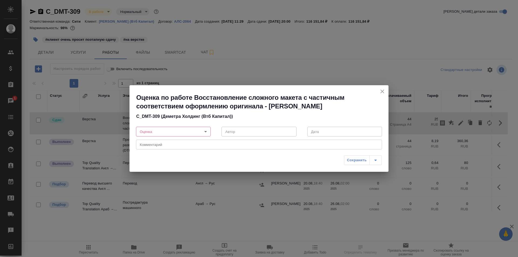
click at [191, 129] on body "🙏 .cls-1 fill:#fff; AWATERA Ismagilova Diana Клиенты Спецификации Заказы 1 Чаты…" at bounding box center [259, 128] width 518 height 257
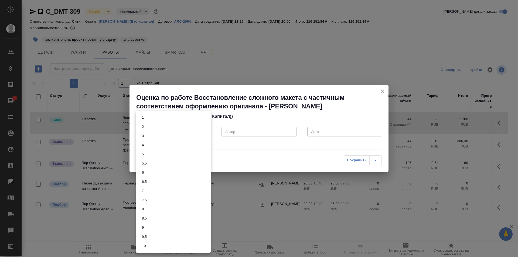
click at [150, 182] on li "6.5" at bounding box center [173, 181] width 75 height 9
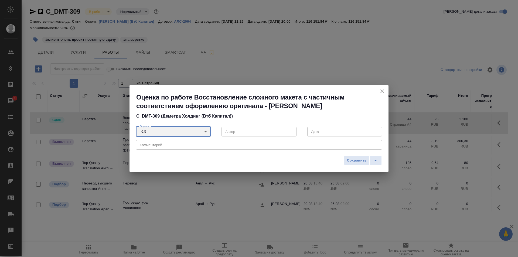
type input "6.5"
click at [360, 161] on span "Сохранить" at bounding box center [357, 160] width 20 height 6
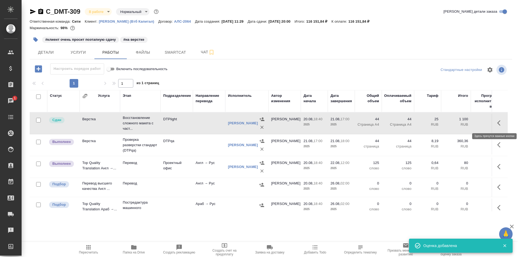
click at [497, 122] on icon "button" at bounding box center [500, 123] width 6 height 6
click at [448, 123] on icon "button" at bounding box center [451, 123] width 6 height 6
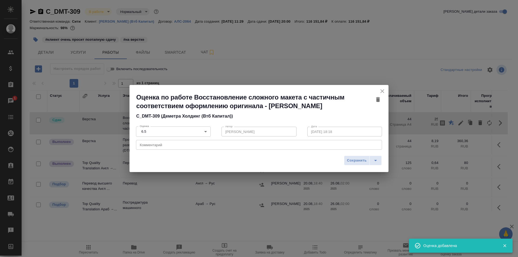
click at [207, 147] on textarea at bounding box center [259, 145] width 238 height 4
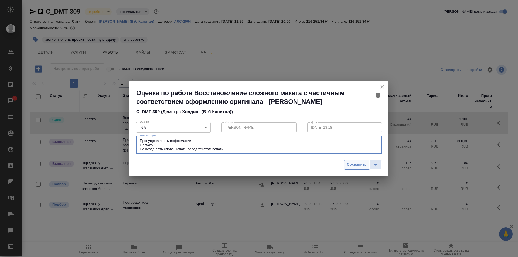
type textarea "Пропущена часть информации Опечатки Не везде есть слово Печать перед текстом пе…"
click at [362, 168] on span "Сохранить" at bounding box center [357, 165] width 20 height 6
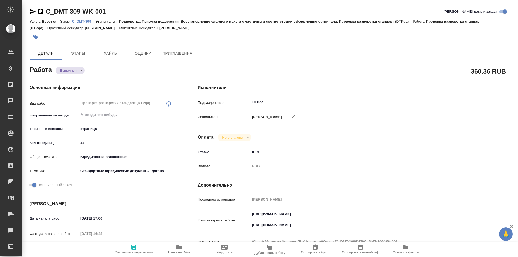
type textarea "x"
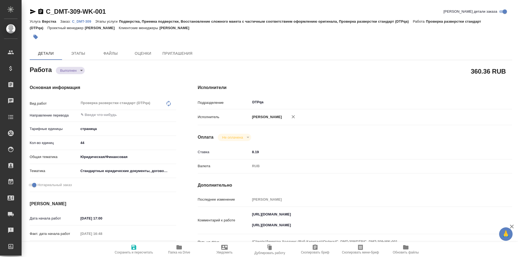
type textarea "x"
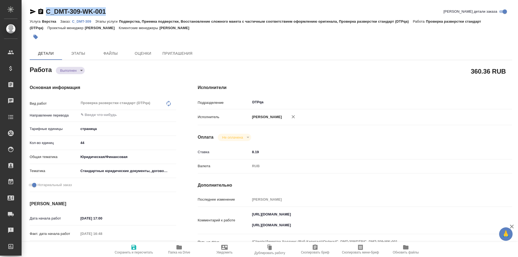
drag, startPoint x: 109, startPoint y: 11, endPoint x: 47, endPoint y: 7, distance: 61.9
click at [41, 8] on div "C_DMT-309-WK-001 Кратко детали заказа" at bounding box center [271, 11] width 482 height 9
type textarea "x"
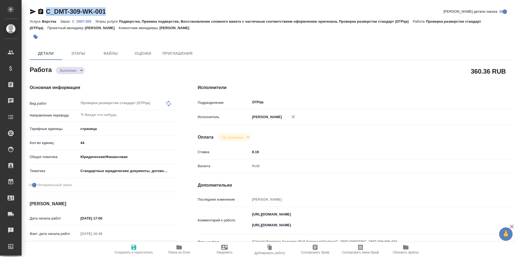
type textarea "x"
copy link "C_DMT-309-WK-001"
type textarea "x"
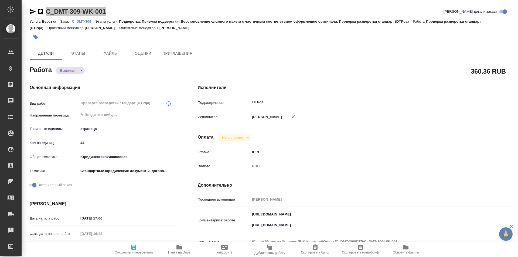
type textarea "x"
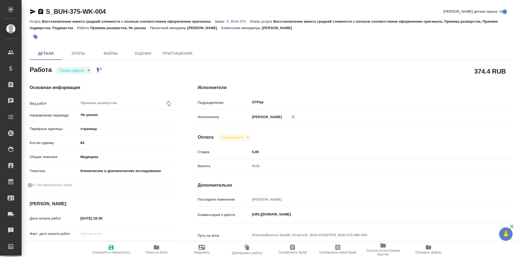
type textarea "x"
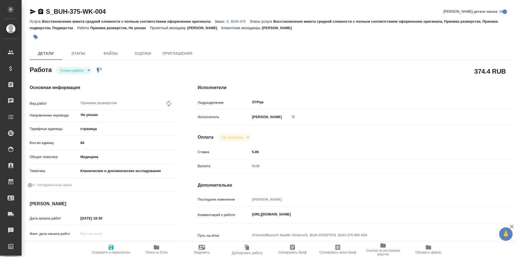
type textarea "x"
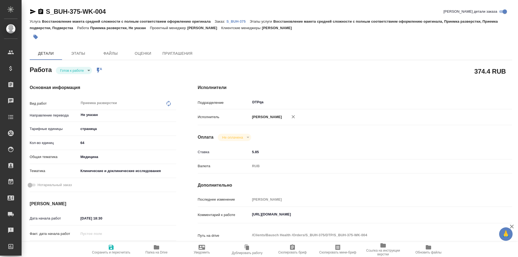
type textarea "x"
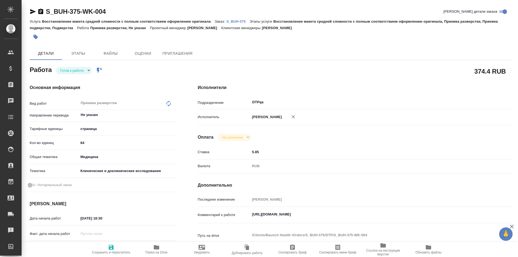
type textarea "x"
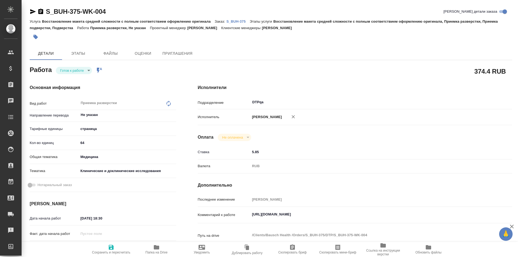
type textarea "x"
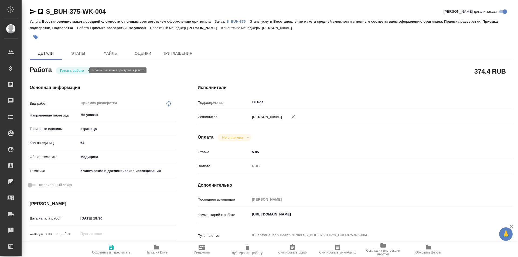
click at [75, 72] on body "🙏 .cls-1 fill:#fff; AWATERA Ismagilova Diana Клиенты Спецификации Заказы Чаты T…" at bounding box center [259, 128] width 518 height 257
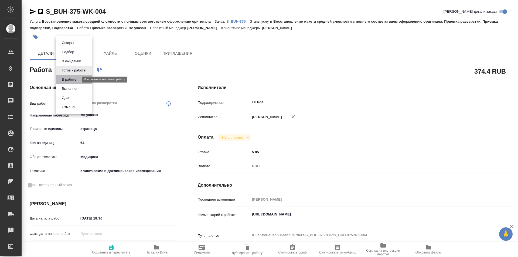
click at [70, 78] on button "В работе" at bounding box center [69, 80] width 18 height 6
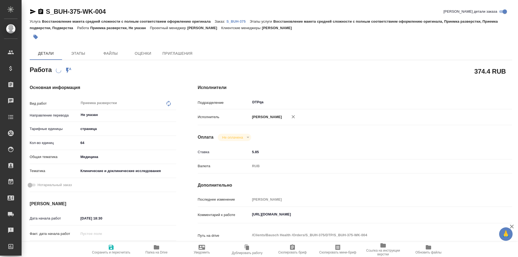
type textarea "x"
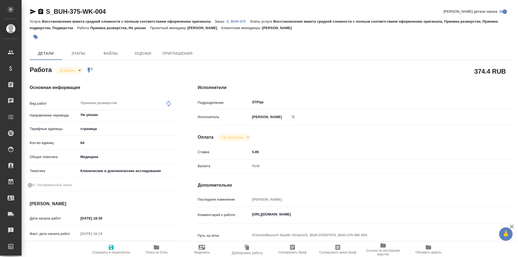
type textarea "x"
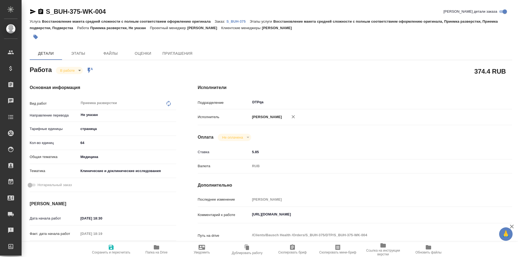
type textarea "x"
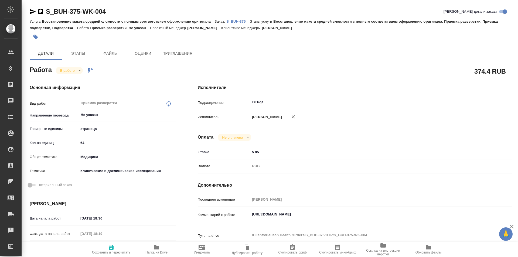
type textarea "x"
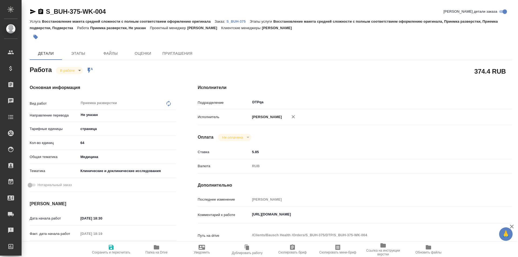
drag, startPoint x: 110, startPoint y: 12, endPoint x: 46, endPoint y: 9, distance: 64.3
click at [46, 9] on div "S_BUH-375-WK-004 Кратко детали заказа" at bounding box center [271, 11] width 482 height 9
type textarea "x"
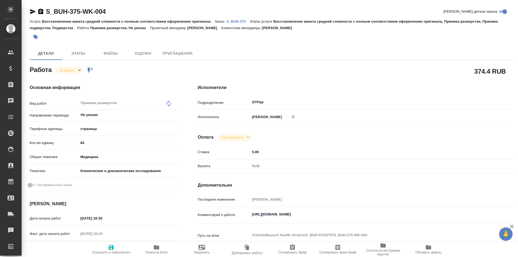
type textarea "x"
drag, startPoint x: 109, startPoint y: 12, endPoint x: 46, endPoint y: 11, distance: 63.1
click at [46, 11] on div "S_BUH-375-WK-004 Кратко детали заказа" at bounding box center [271, 11] width 482 height 9
type textarea "x"
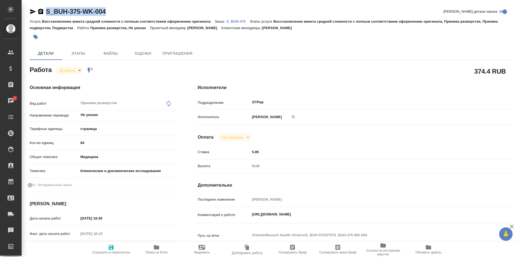
type textarea "x"
copy link "S_BUH-375-WK-004"
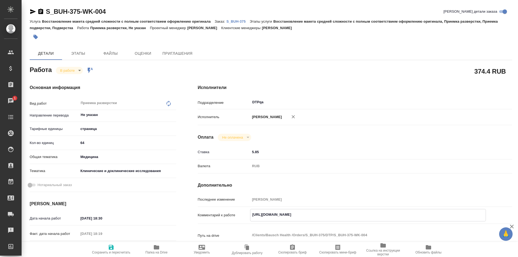
drag, startPoint x: 360, startPoint y: 214, endPoint x: 239, endPoint y: 215, distance: 120.5
click at [239, 215] on div "Комментарий к работе https://tera.awatera.com/Work/68a4ca88caec68d43e128ea7/ x" at bounding box center [355, 215] width 314 height 12
click at [153, 249] on span "Папка на Drive" at bounding box center [156, 249] width 39 height 10
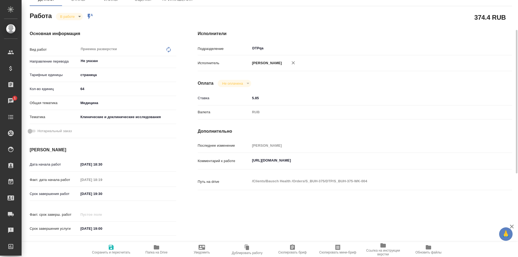
type textarea "x"
click at [359, 158] on textarea "https://tera.awatera.com/Work/68a4ca88caec68d43e128ea7/" at bounding box center [368, 160] width 236 height 9
click at [381, 163] on textarea "https://tera.awatera.com/Work/68a4ca88caec68d43e128ea7/" at bounding box center [367, 160] width 235 height 9
type textarea "x"
type textarea "https://tera.awatera.com/Work/68a4ca88caec68d43e128ea7/"
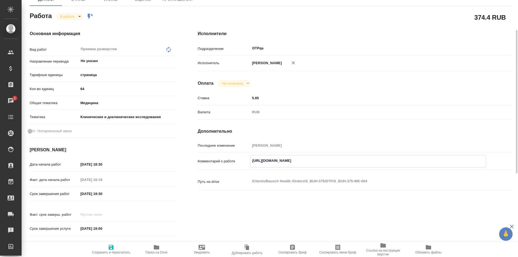
type textarea "x"
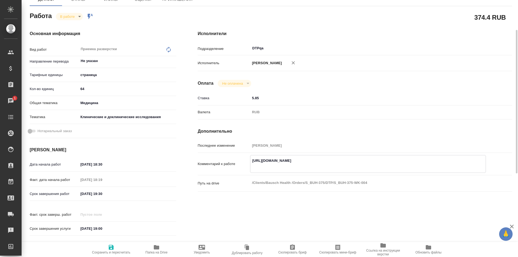
type textarea "https://tera.awatera.com/Work/68a4ca88caec68d43e128ea7/"
type textarea "x"
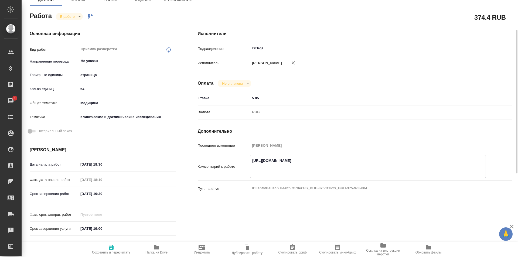
paste textarea "https://drive.awatera.com/f/10148593"
type textarea "x"
type textarea "https://tera.awatera.com/Work/68a4ca88caec68d43e128ea7/ https://drive.awatera.c…"
type textarea "x"
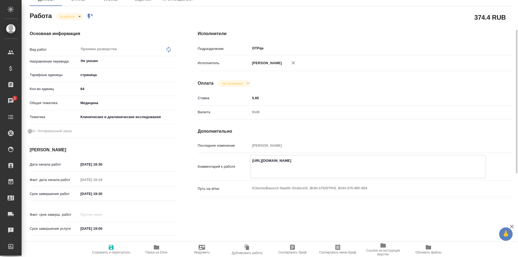
type textarea "x"
type textarea "https://tera.awatera.com/Work/68a4ca88caec68d43e128ea7/ https://drive.awatera.c…"
type textarea "x"
click at [112, 246] on icon "button" at bounding box center [111, 247] width 5 height 5
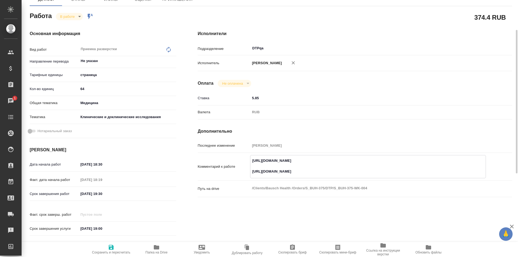
type textarea "x"
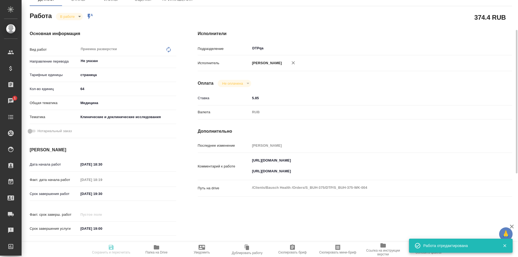
type textarea "x"
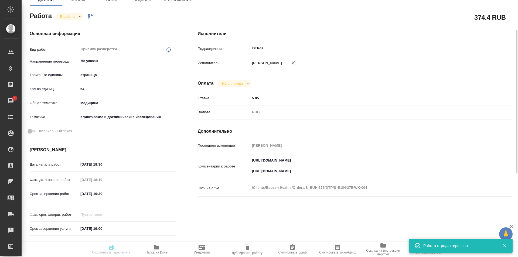
type input "inProgress"
type textarea "Приемка разверстки"
type textarea "x"
type input "Не указан"
type input "5a8b1489cc6b4906c91bfdb2"
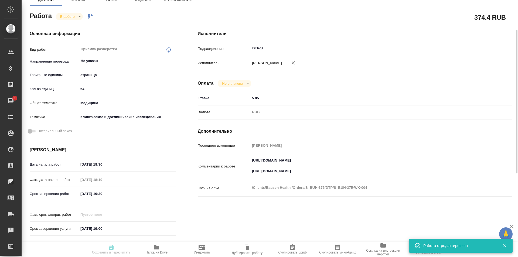
type input "64"
type input "med"
type input "5a8b8b956a9677013d343d9e"
type input "21.08.2025 18:30"
type input "21.08.2025 18:19"
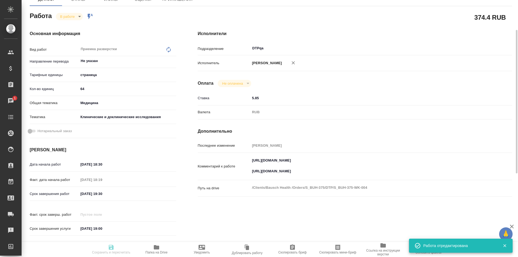
type input "21.08.2025 19:30"
type input "[DATE] 19:00"
type input "DTPqa"
type input "notPayed"
type input "5.85"
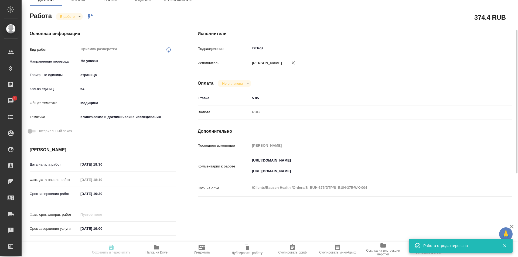
type input "RUB"
type input "[PERSON_NAME]"
type textarea "https://tera.awatera.com/Work/68a4ca88caec68d43e128ea7/ https://drive.awatera.c…"
type textarea "x"
type textarea "/Clients/Bausch Health /Orders/S_BUH-375/DTP/S_BUH-375-WK-004"
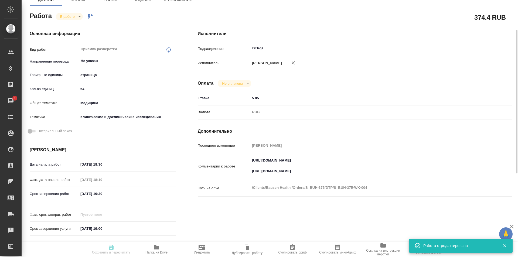
type textarea "x"
type input "S_BUH-375"
type input "Восстановление макета средней сложности с полным соответствием оформлению ориги…"
type input "Никифорова Валерия"
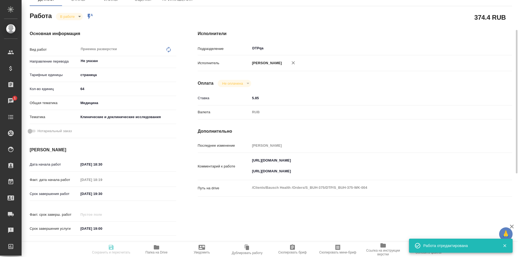
type input "[PERSON_NAME]"
type input "/Clients/Bausch Health /Orders/S_BUH-375"
type textarea "x"
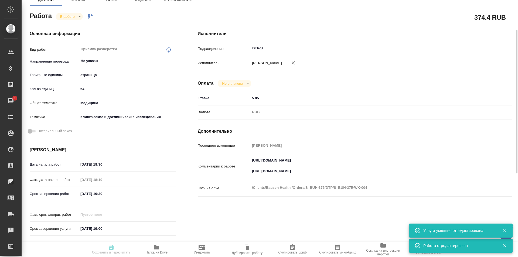
type textarea "x"
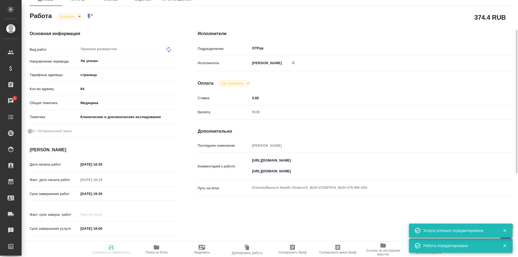
type textarea "x"
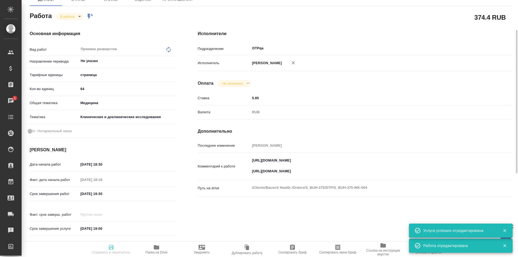
type textarea "x"
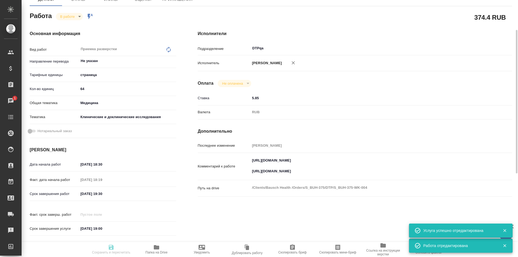
scroll to position [0, 0]
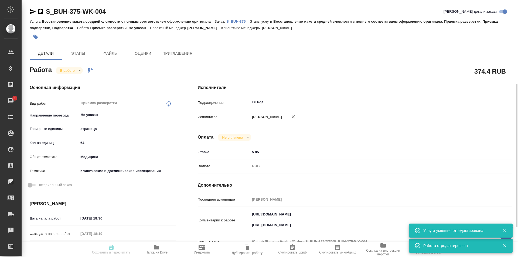
type textarea "x"
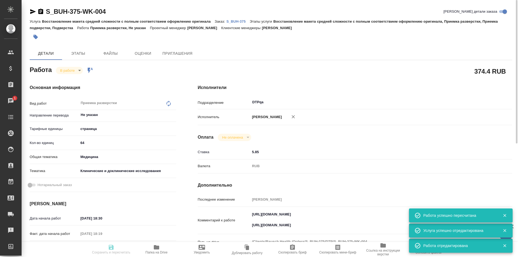
type input "inProgress"
type textarea "Приемка разверстки"
type textarea "x"
type input "Не указан"
type input "5a8b1489cc6b4906c91bfdb2"
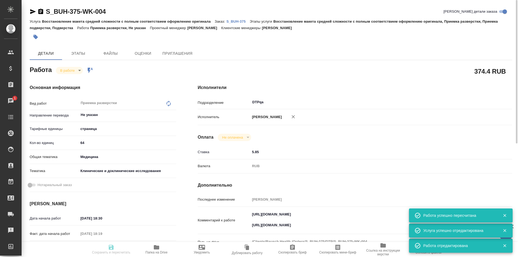
type input "64"
type input "med"
type input "5a8b8b956a9677013d343d9e"
type input "21.08.2025 18:30"
type input "21.08.2025 18:19"
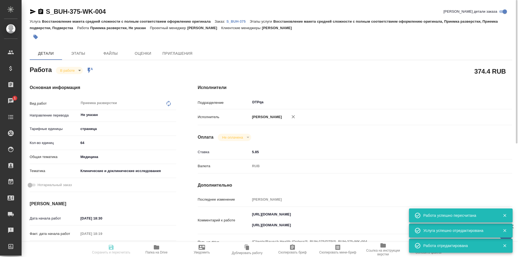
type input "21.08.2025 19:30"
type input "26.08.2025 19:00"
type input "DTPqa"
type input "notPayed"
type input "5.85"
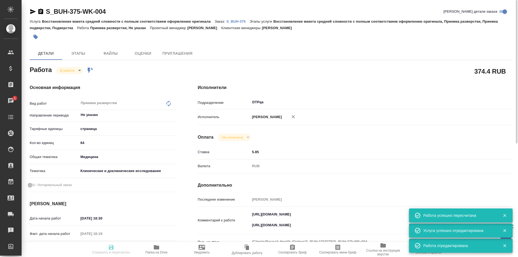
type input "RUB"
type input "[PERSON_NAME]"
type textarea "https://tera.awatera.com/Work/68a4ca88caec68d43e128ea7/ https://drive.awatera.c…"
type textarea "x"
type textarea "/Clients/Bausch Health /Orders/S_BUH-375/DTP/S_BUH-375-WK-004"
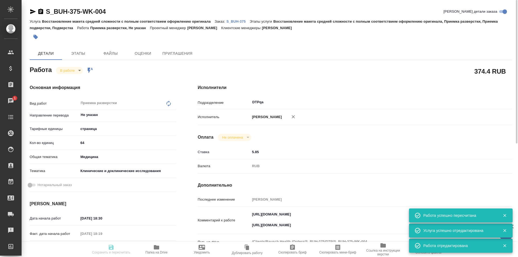
type textarea "x"
type input "S_BUH-375"
type input "Восстановление макета средней сложности с полным соответствием оформлению ориги…"
type input "Никифорова Валерия"
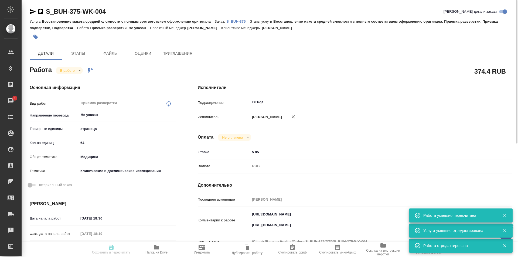
type input "[PERSON_NAME]"
type input "/Clients/Bausch Health /Orders/S_BUH-375"
type textarea "x"
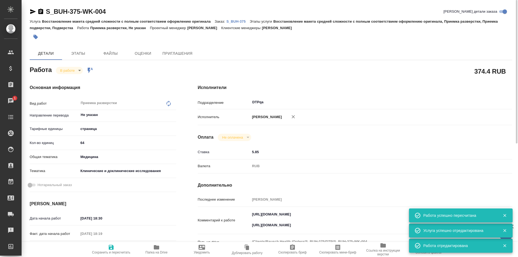
type textarea "x"
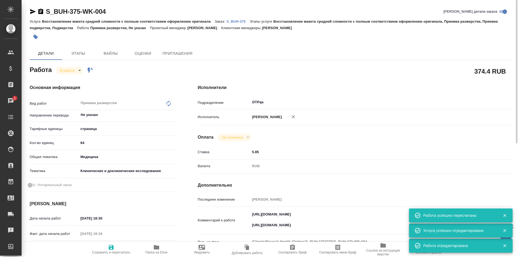
type textarea "x"
click at [74, 68] on body "🙏 .cls-1 fill:#fff; AWATERA Ismagilova Diana Клиенты Спецификации Заказы 1 Чаты…" at bounding box center [259, 128] width 518 height 257
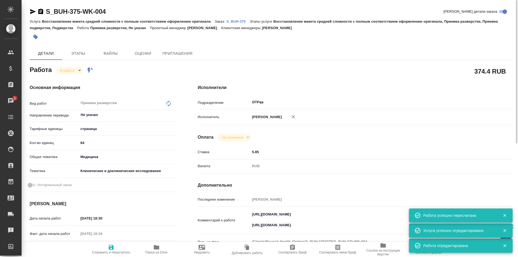
type textarea "x"
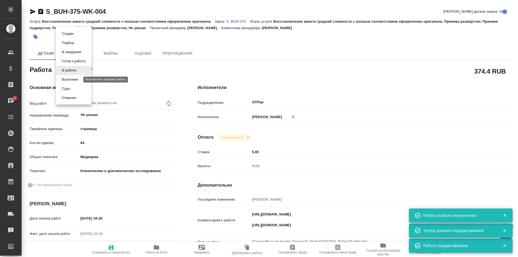
click at [71, 77] on button "Выполнен" at bounding box center [70, 80] width 20 height 6
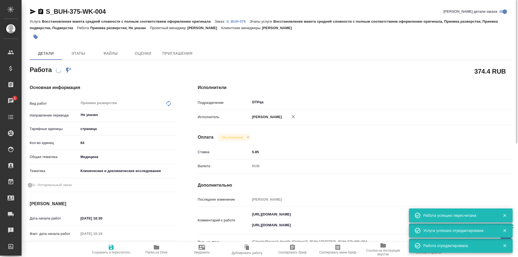
type textarea "x"
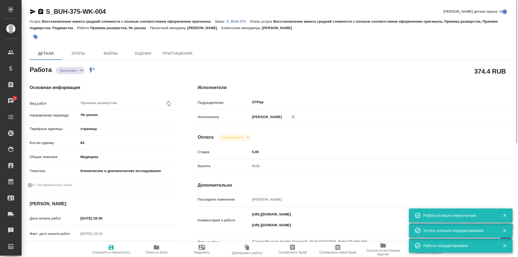
type textarea "x"
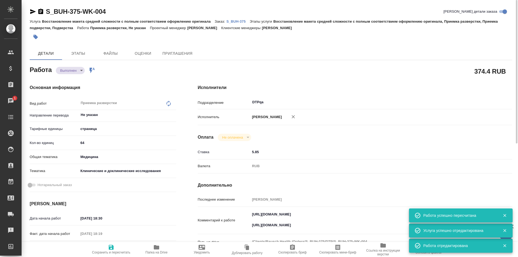
type textarea "x"
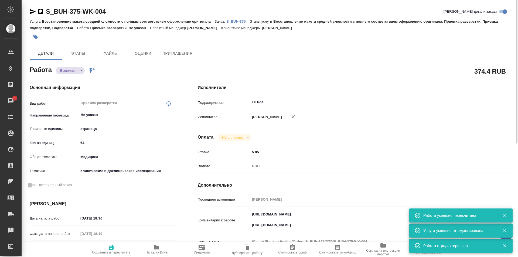
type textarea "x"
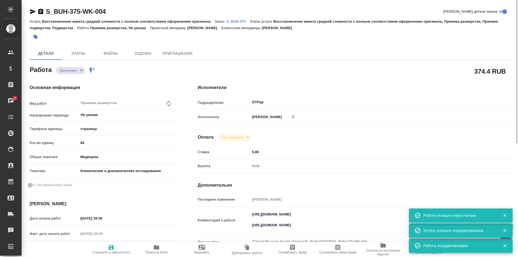
type textarea "x"
click at [240, 20] on p "S_BUH-375" at bounding box center [237, 21] width 23 height 4
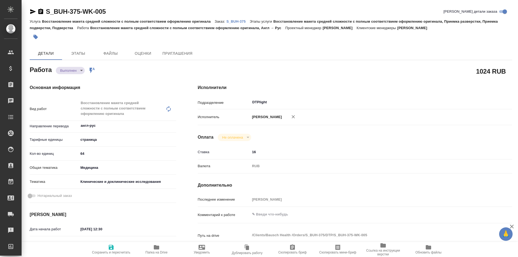
type textarea "x"
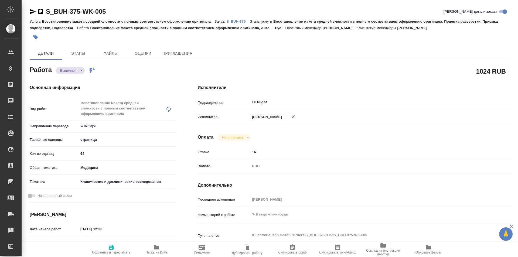
type textarea "x"
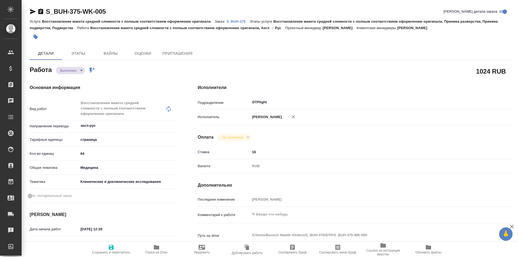
type textarea "x"
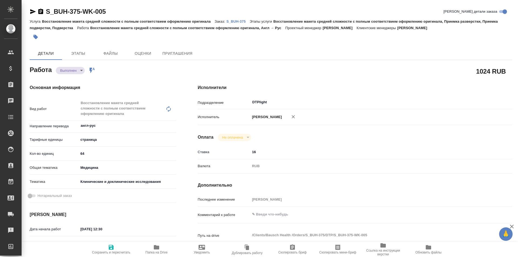
type textarea "x"
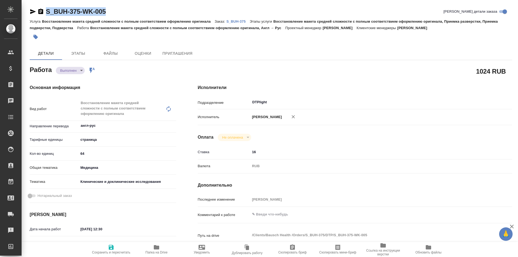
drag, startPoint x: 54, startPoint y: 12, endPoint x: 38, endPoint y: 13, distance: 16.7
click at [38, 13] on div "S_BUH-375-WK-005 [PERSON_NAME] детали заказа" at bounding box center [271, 11] width 482 height 9
type textarea "x"
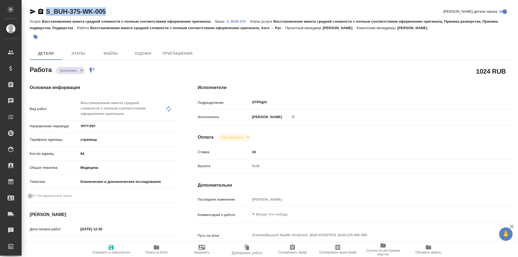
type textarea "x"
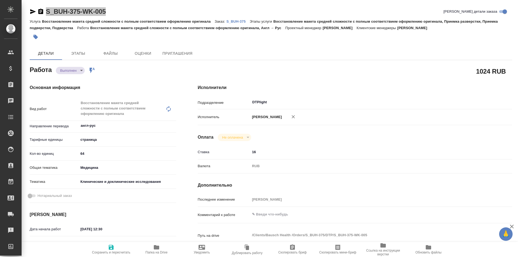
type textarea "x"
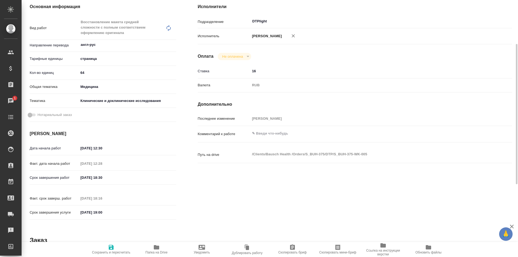
click at [159, 249] on icon "button" at bounding box center [156, 247] width 5 height 4
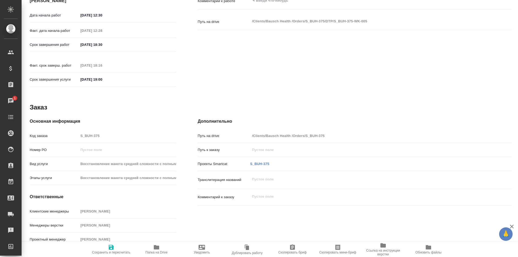
scroll to position [0, 0]
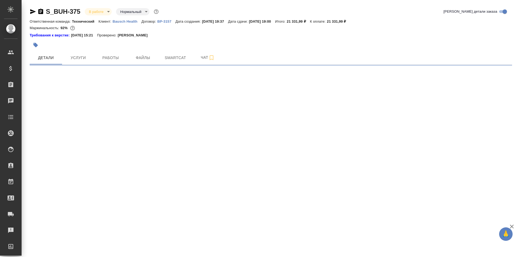
select select "RU"
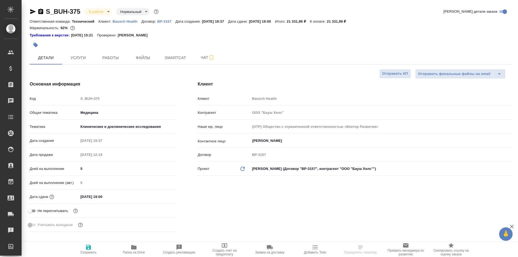
type textarea "x"
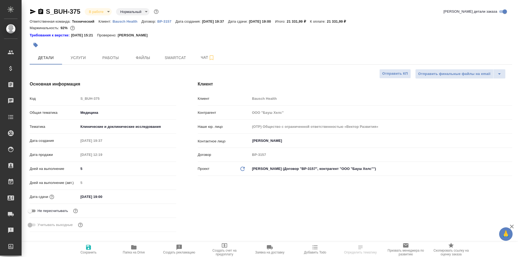
type textarea "x"
click at [112, 56] on span "Работы" at bounding box center [111, 57] width 26 height 7
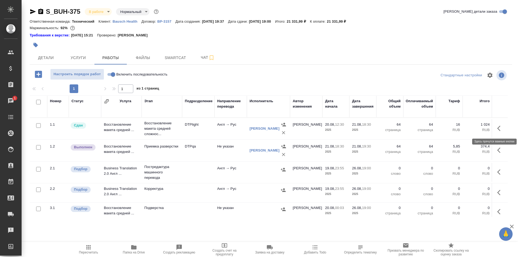
click at [497, 130] on icon "button" at bounding box center [498, 128] width 3 height 5
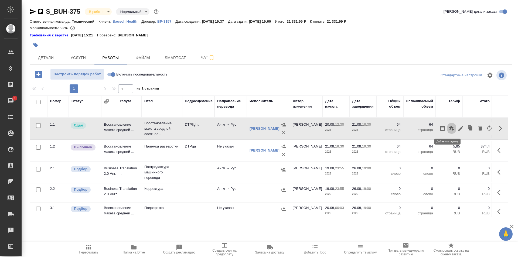
click at [448, 128] on icon "button" at bounding box center [451, 128] width 6 height 6
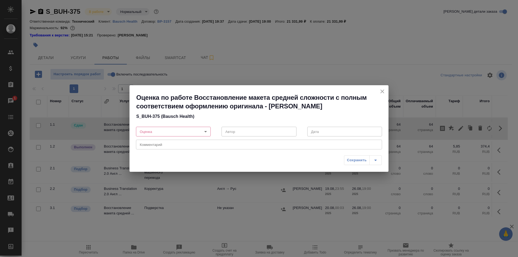
click at [183, 128] on body "🙏 .cls-1 fill:#fff; AWATERA Ismagilova [PERSON_NAME] Спецификации Заказы 1 Чаты…" at bounding box center [259, 128] width 518 height 257
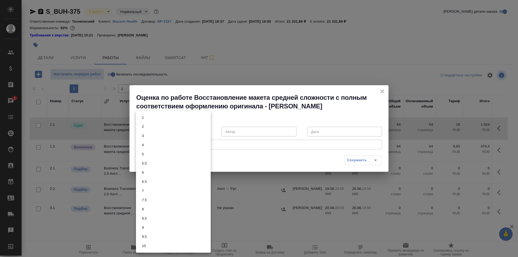
click at [147, 227] on li "9" at bounding box center [173, 227] width 75 height 9
type input "9"
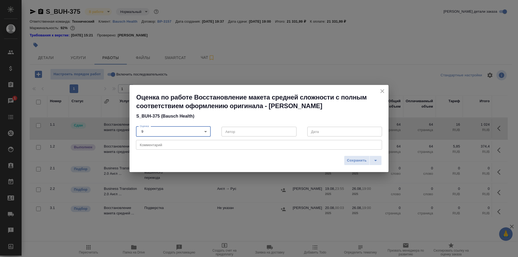
click at [359, 161] on span "Сохранить" at bounding box center [357, 160] width 20 height 6
